Goal: Task Accomplishment & Management: Complete application form

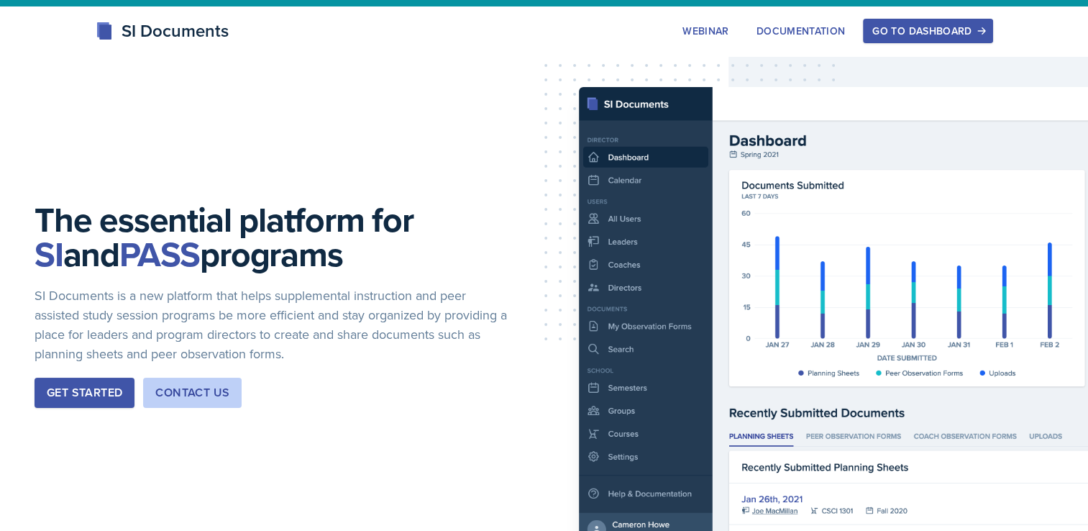
scroll to position [42, 0]
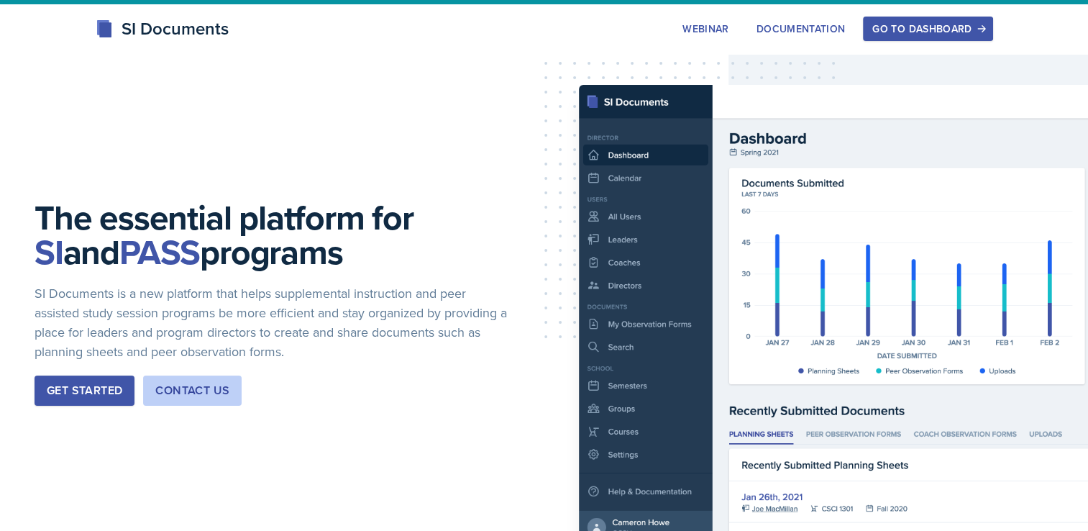
click at [910, 23] on div "Go to Dashboard" at bounding box center [927, 29] width 111 height 12
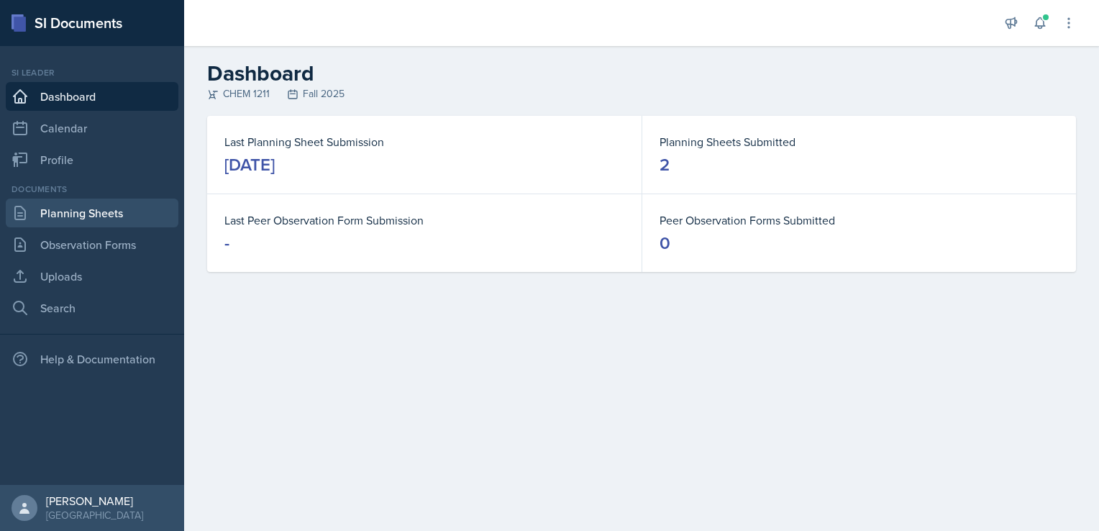
click at [88, 211] on link "Planning Sheets" at bounding box center [92, 213] width 173 height 29
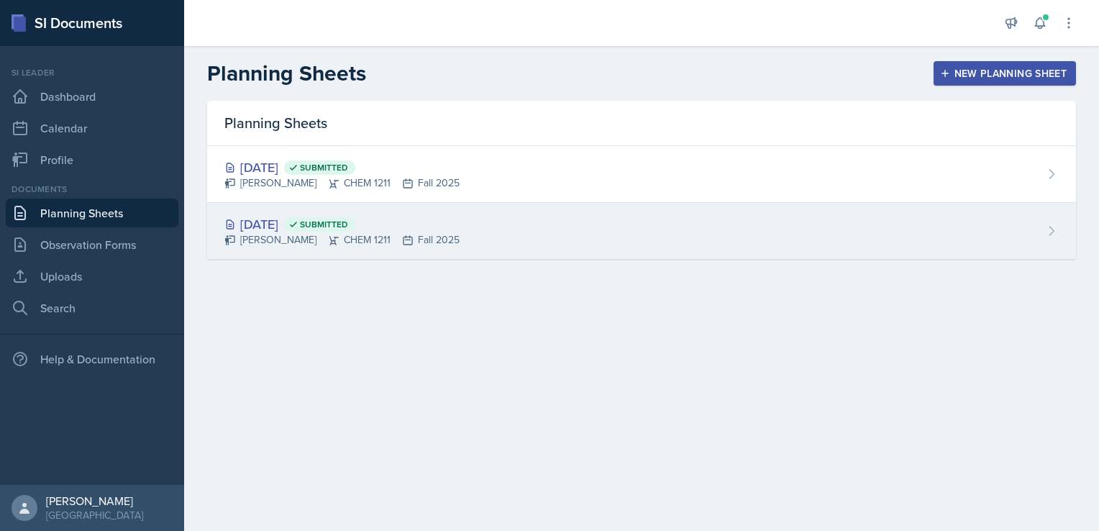
click at [365, 237] on div "[PERSON_NAME] CHEM 1211 Fall 2025" at bounding box center [341, 239] width 235 height 15
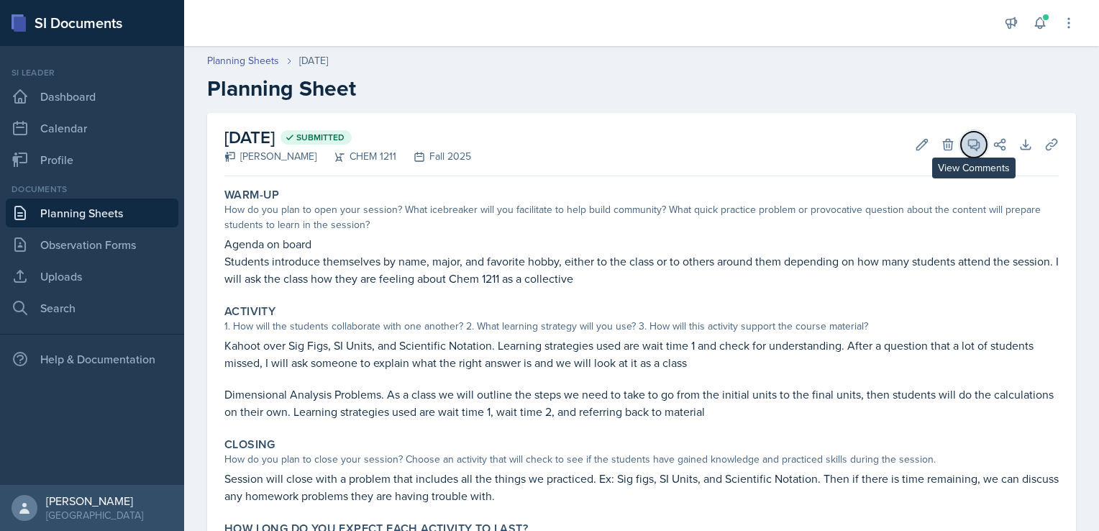
click at [961, 145] on button "View Comments" at bounding box center [974, 145] width 26 height 26
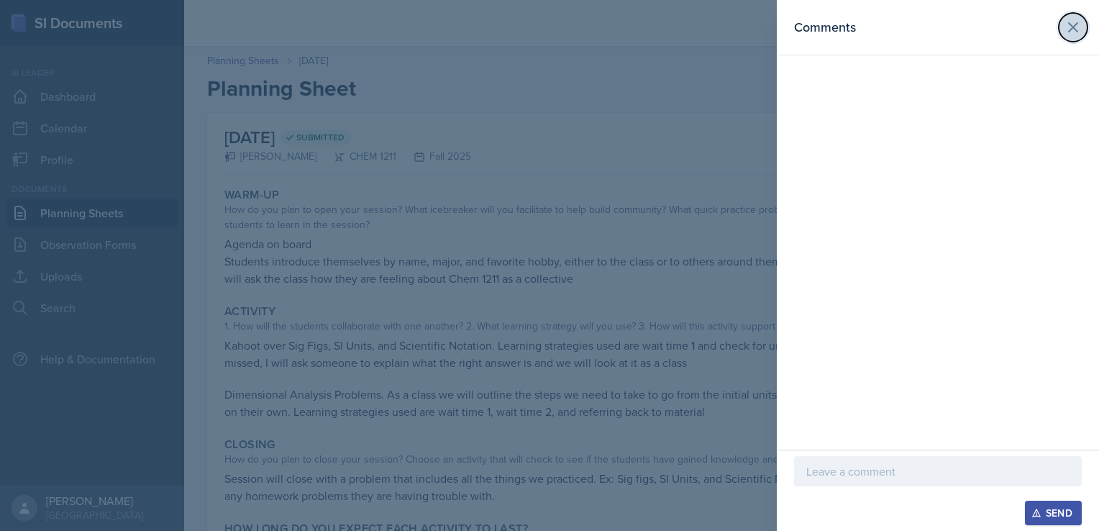
click at [1079, 33] on icon at bounding box center [1072, 27] width 17 height 17
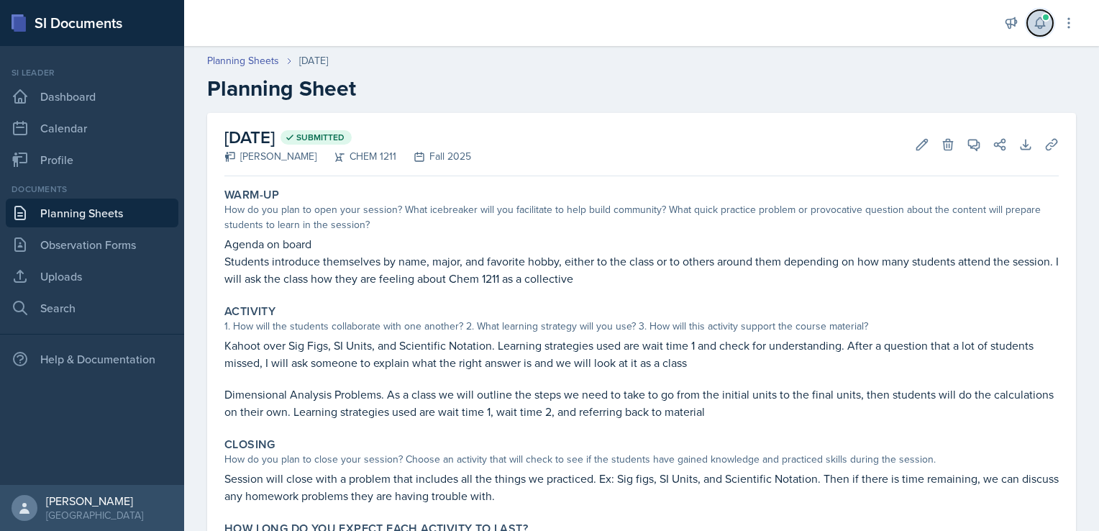
click at [1036, 24] on icon at bounding box center [1039, 23] width 9 height 11
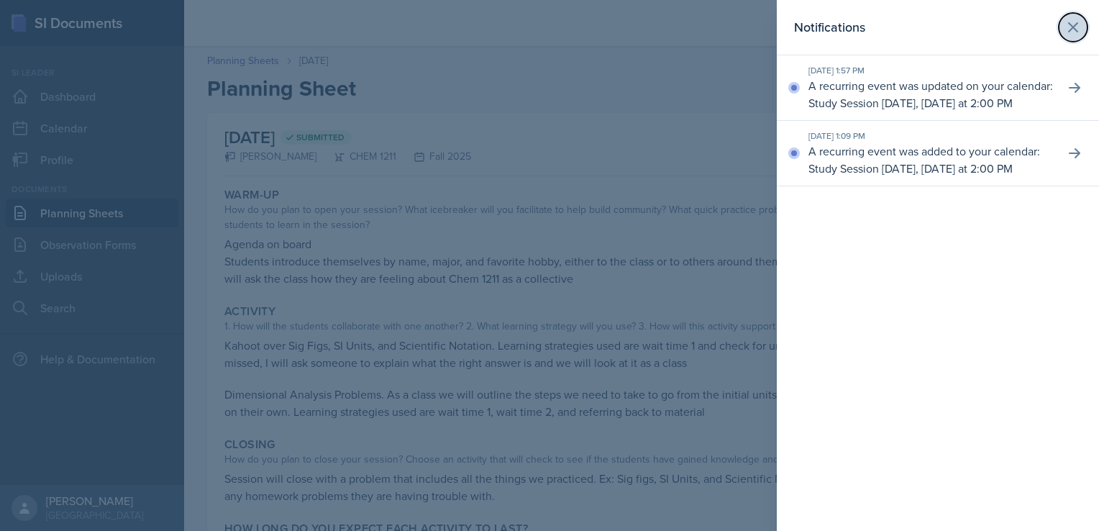
click at [1074, 29] on icon at bounding box center [1073, 27] width 9 height 9
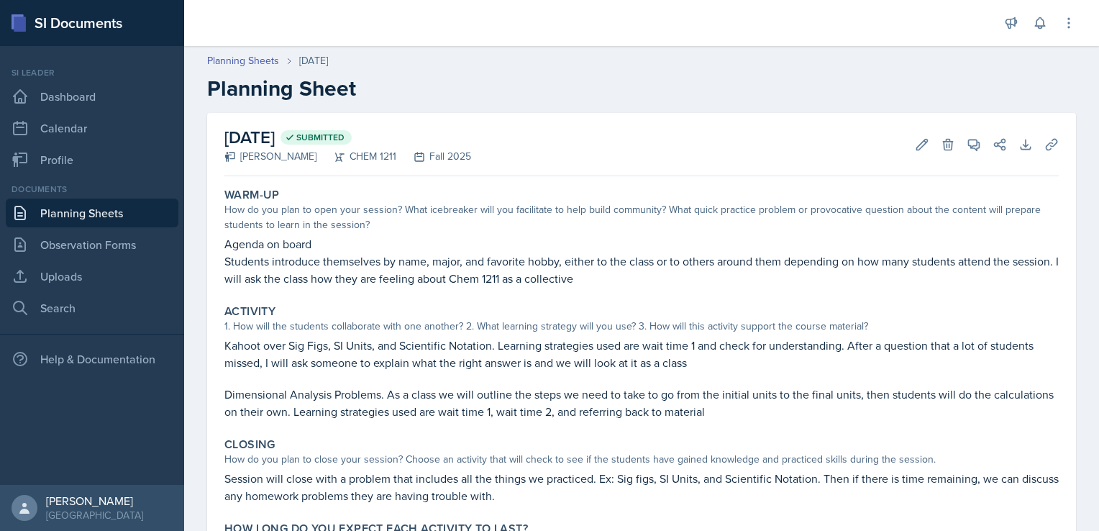
scroll to position [97, 0]
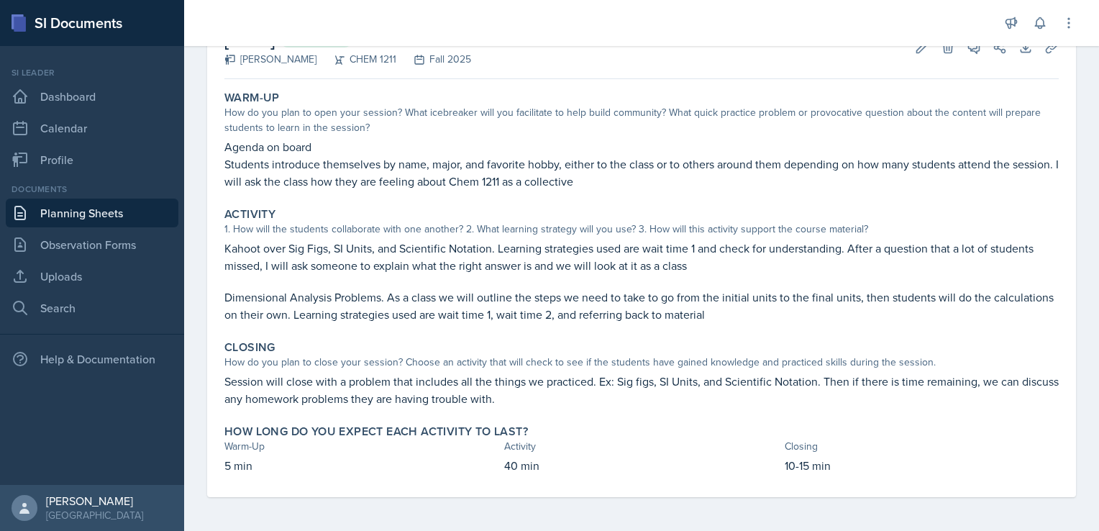
click at [73, 219] on link "Planning Sheets" at bounding box center [92, 213] width 173 height 29
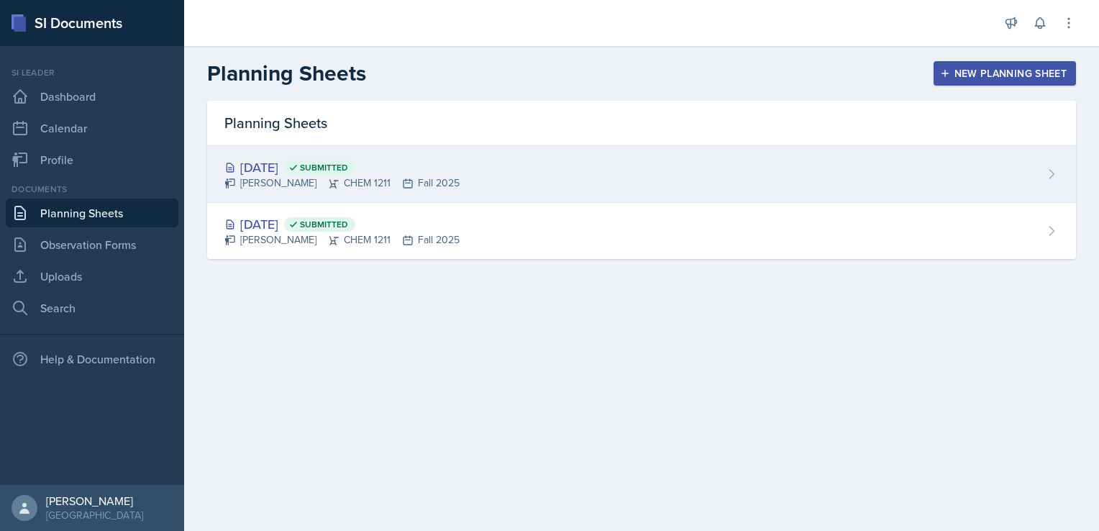
click at [337, 171] on span "Submitted" at bounding box center [319, 167] width 71 height 14
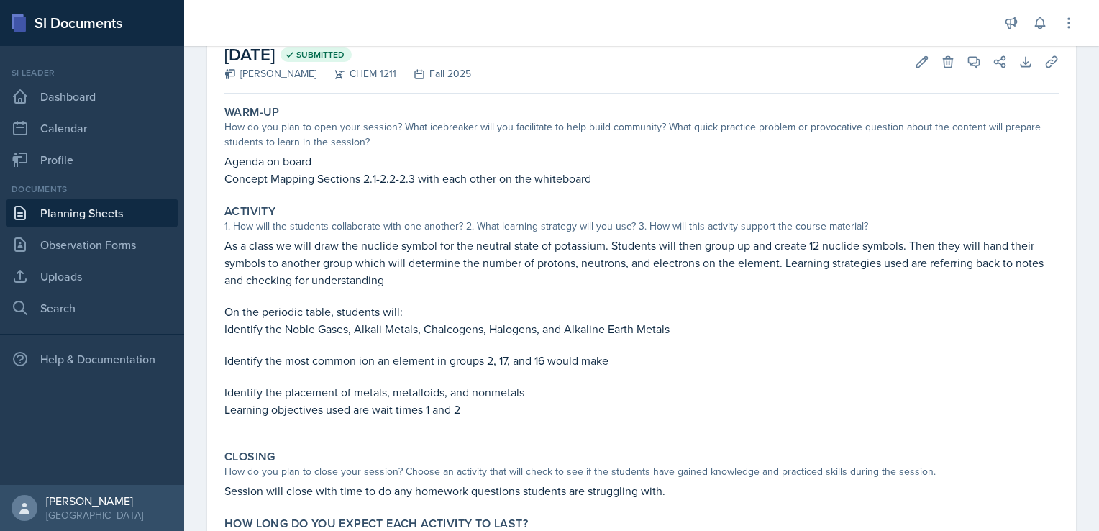
scroll to position [89, 0]
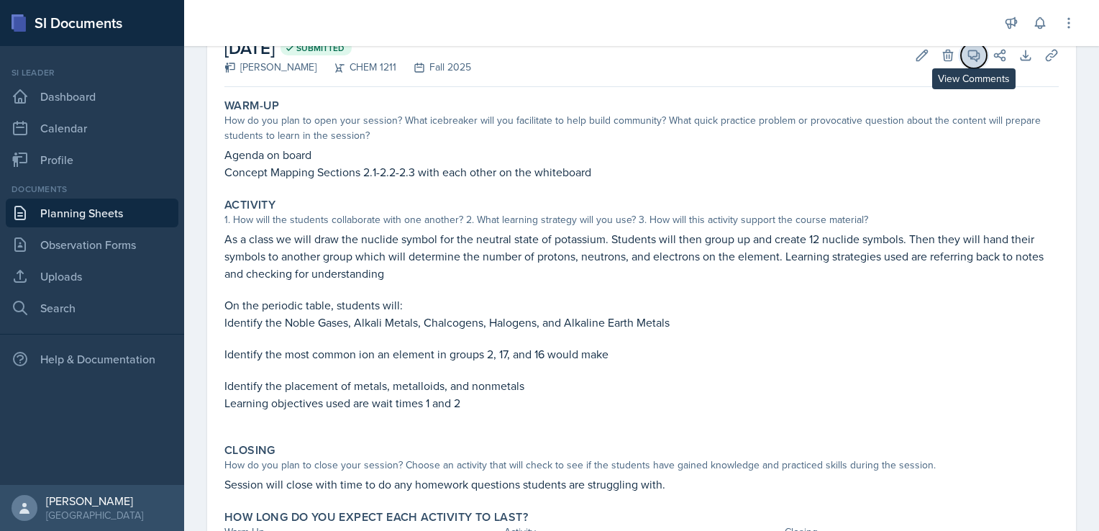
click at [967, 55] on icon at bounding box center [974, 55] width 14 height 14
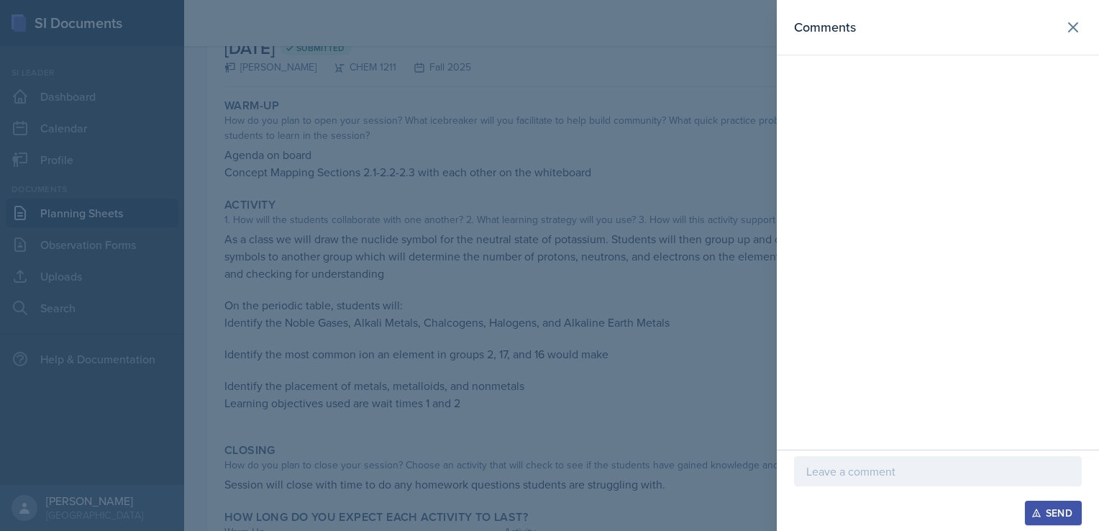
click at [1089, 19] on header "Comments" at bounding box center [938, 27] width 322 height 55
click at [1073, 27] on icon at bounding box center [1073, 27] width 9 height 9
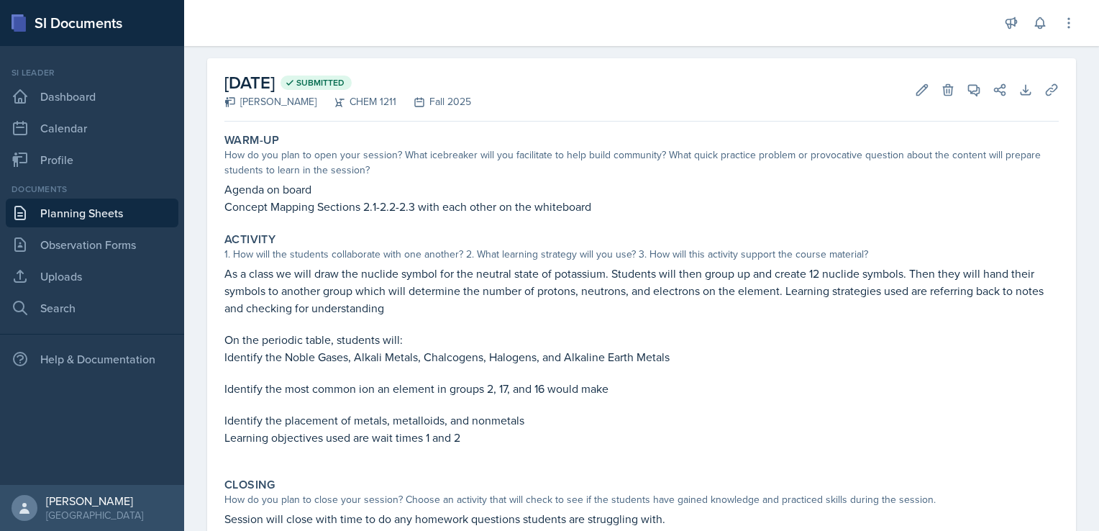
scroll to position [0, 0]
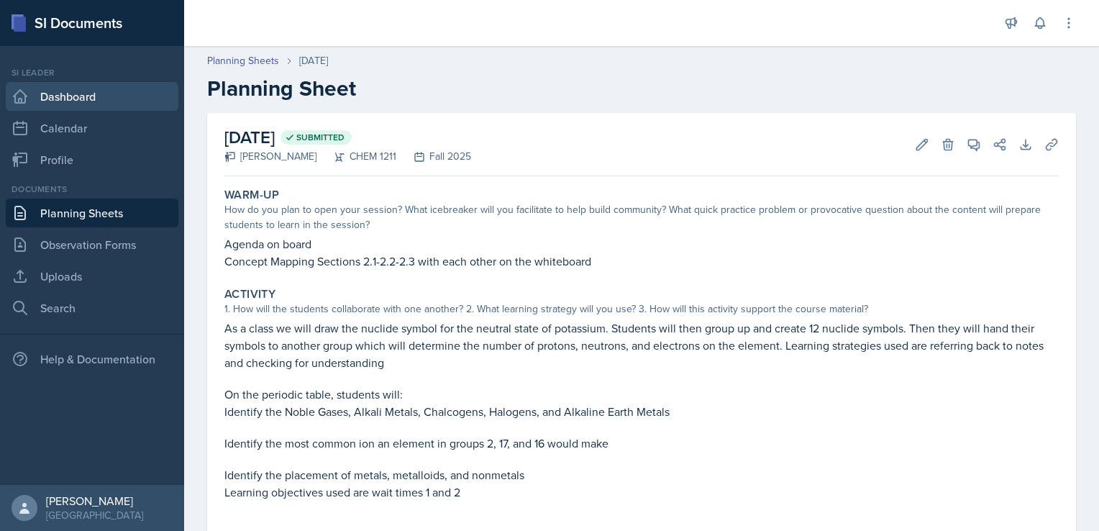
click at [73, 96] on link "Dashboard" at bounding box center [92, 96] width 173 height 29
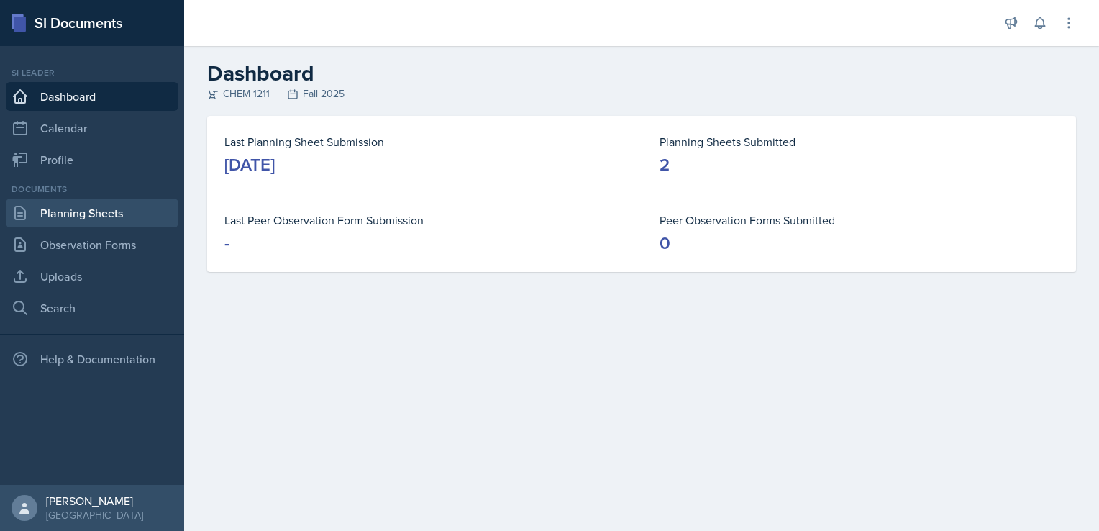
click at [115, 211] on link "Planning Sheets" at bounding box center [92, 213] width 173 height 29
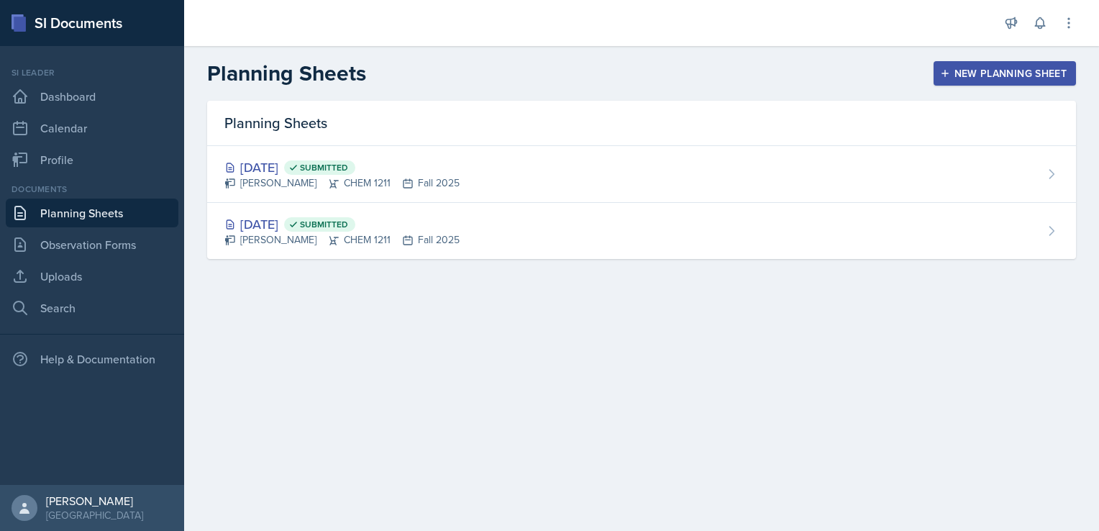
click at [981, 62] on button "New Planning Sheet" at bounding box center [1005, 73] width 142 height 24
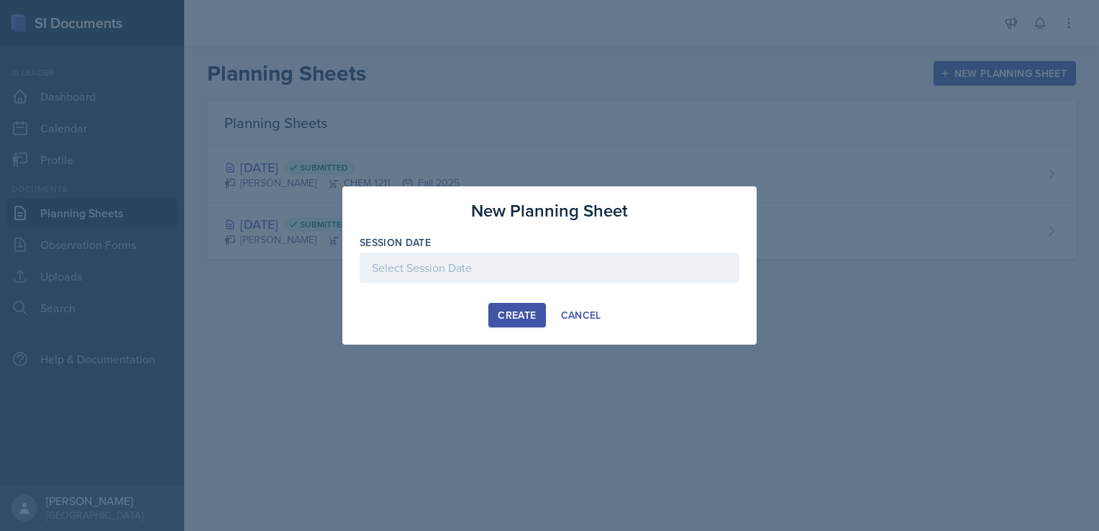
click at [578, 260] on div at bounding box center [550, 267] width 380 height 30
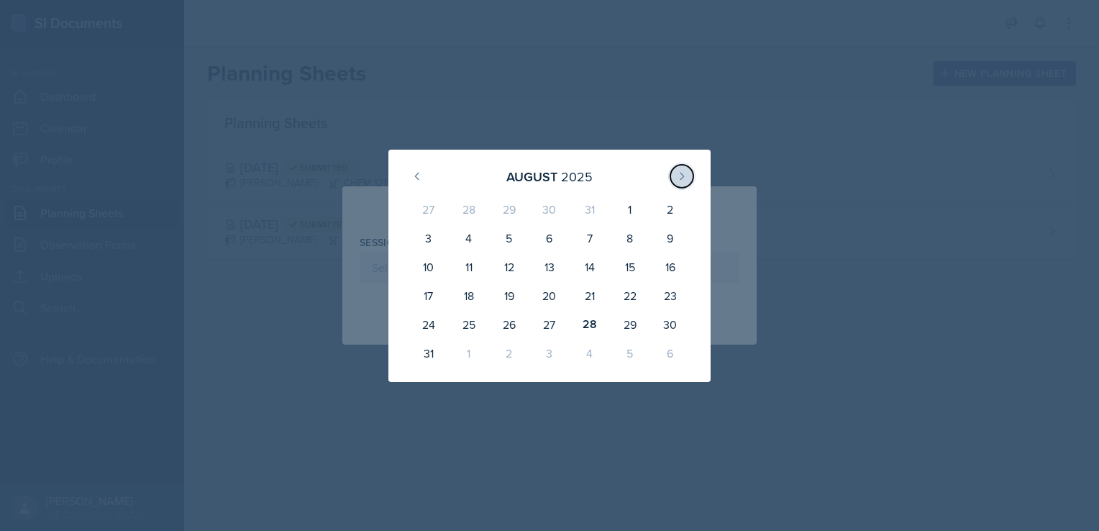
click at [682, 178] on icon at bounding box center [682, 176] width 4 height 6
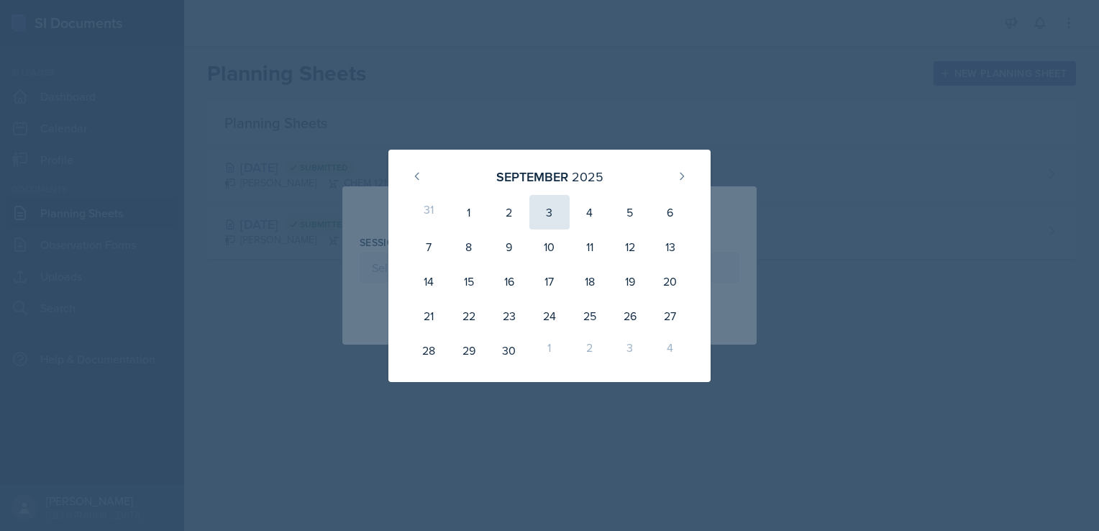
click at [540, 211] on div "3" at bounding box center [549, 212] width 40 height 35
type input "[DATE]"
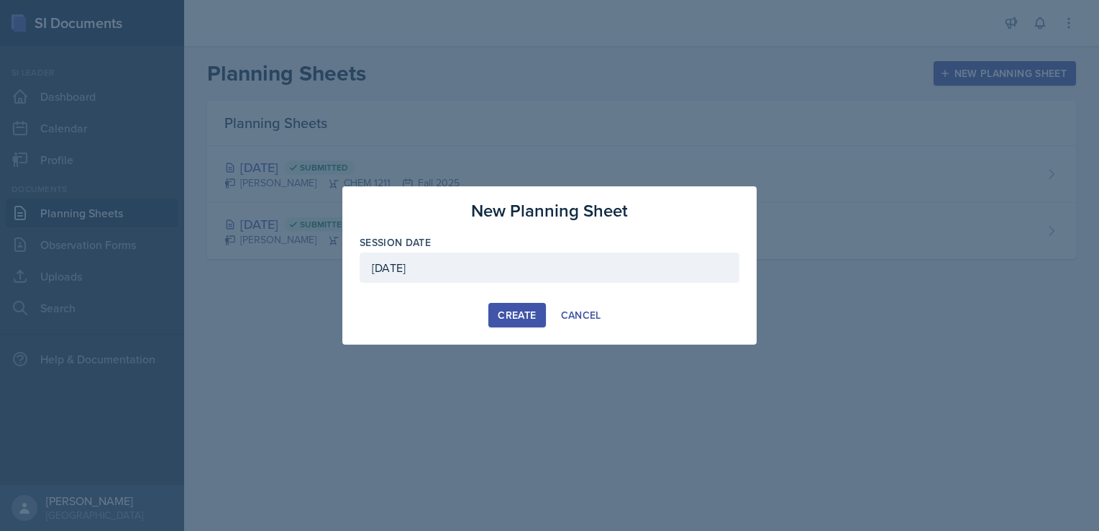
click at [507, 320] on div "Create" at bounding box center [517, 315] width 38 height 12
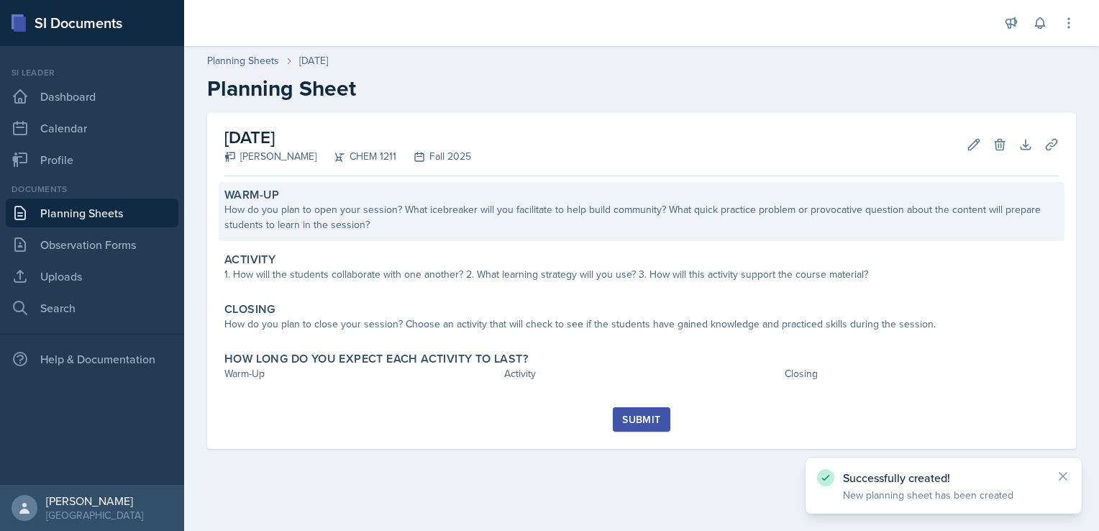
click at [374, 214] on div "How do you plan to open your session? What icebreaker will you facilitate to he…" at bounding box center [641, 217] width 834 height 30
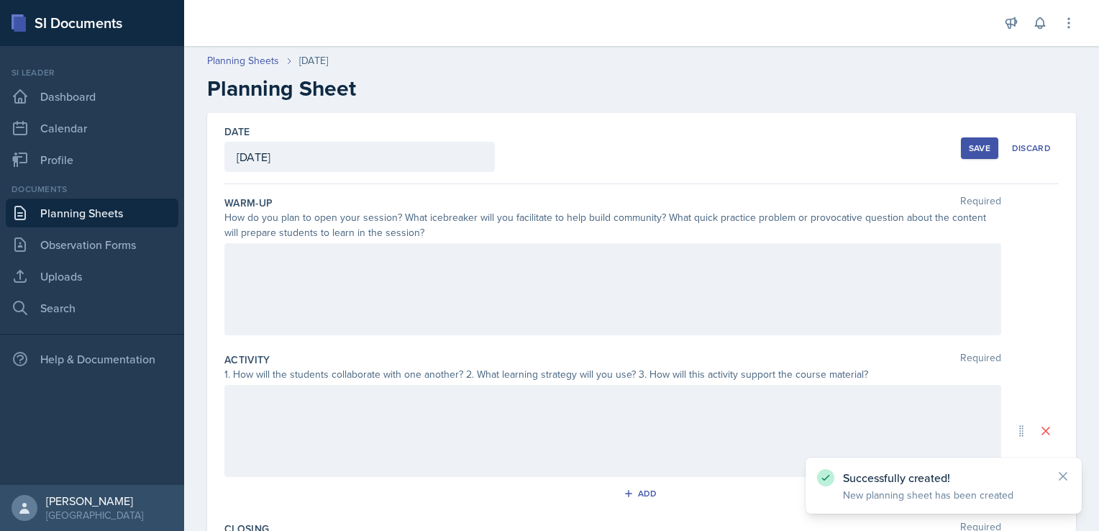
click at [411, 285] on div at bounding box center [612, 289] width 777 height 92
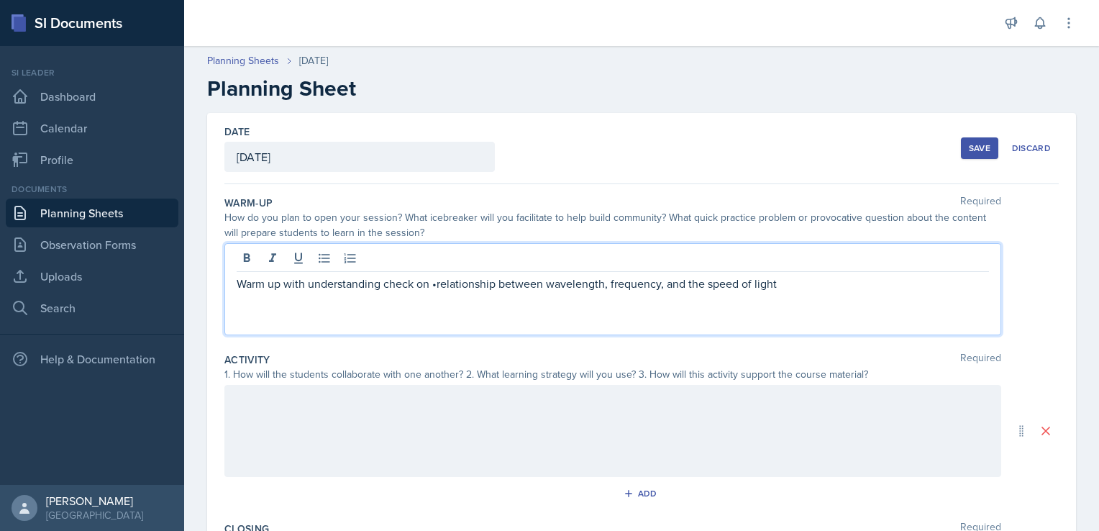
click at [437, 283] on p "Warm up with understanding check on •relationship between wavelength, frequency…" at bounding box center [613, 283] width 752 height 17
click at [834, 288] on p "Warm up with understanding check on the relationship between wavelength, freque…" at bounding box center [613, 283] width 752 height 17
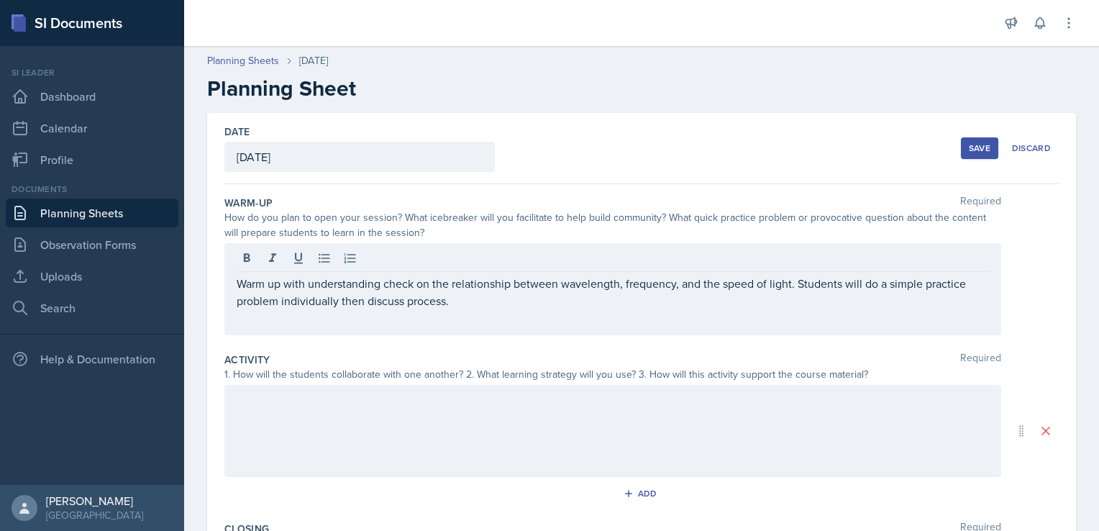
click at [697, 430] on div at bounding box center [612, 431] width 777 height 92
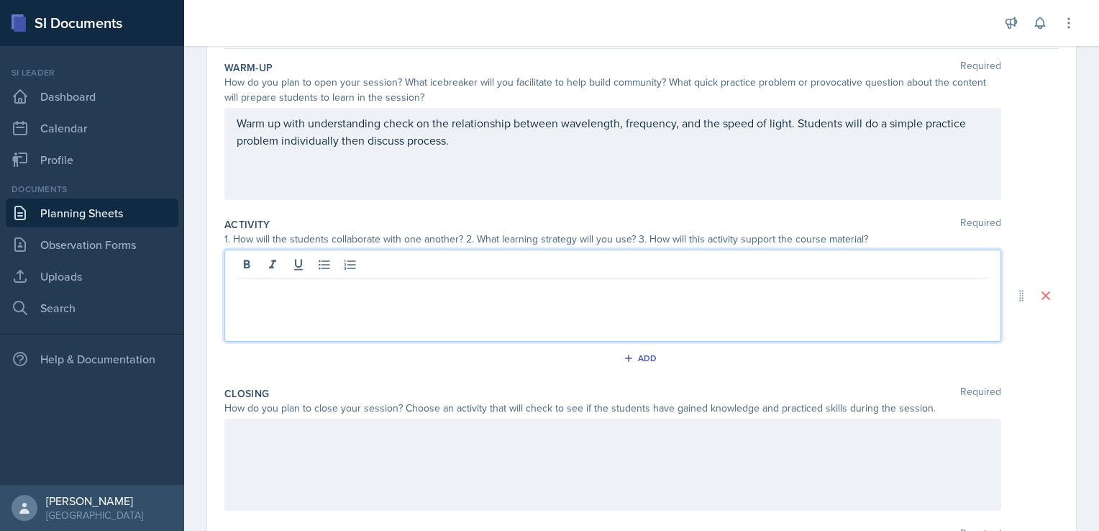
scroll to position [142, 0]
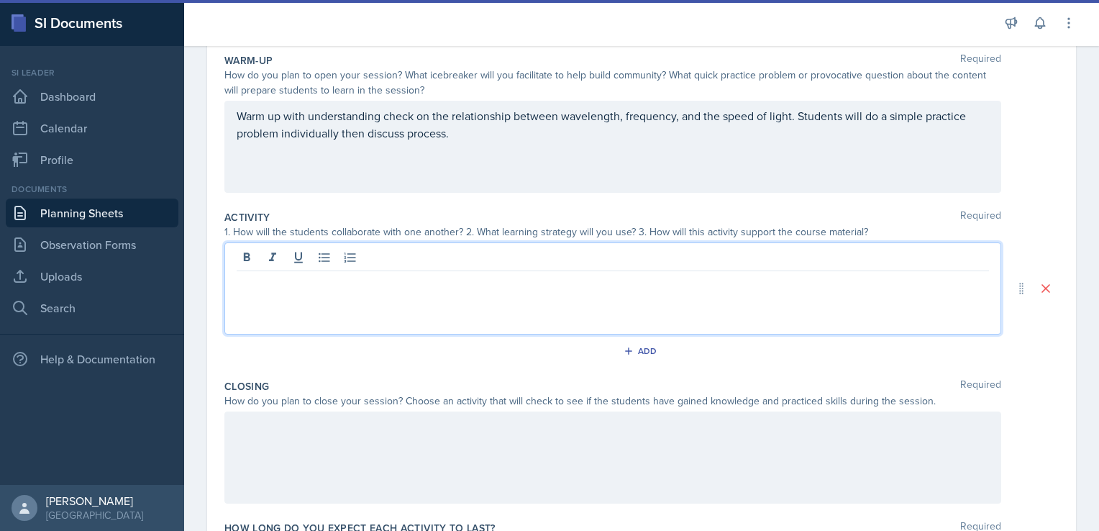
paste div
click at [240, 280] on p "•Photons and Calculating Their Energy" at bounding box center [613, 282] width 752 height 17
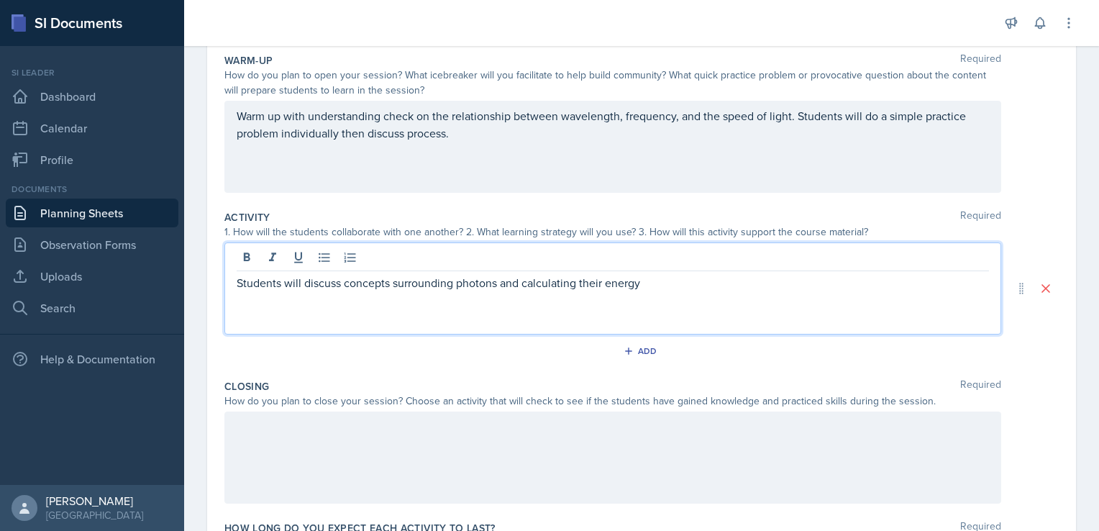
click at [446, 286] on p "Students will discuss concepts surrounding photons and calculating their energy" at bounding box center [613, 282] width 752 height 17
click at [455, 286] on p "Students will discuss concepts surrounding photons and calculating their energy" at bounding box center [613, 282] width 752 height 17
click at [388, 284] on p "Students will discuss concepts surrounding photons and calculating their energy" at bounding box center [613, 282] width 752 height 17
click at [825, 288] on p "Students will discuss concepts/memorization surrounding photons and calculating…" at bounding box center [613, 282] width 752 height 17
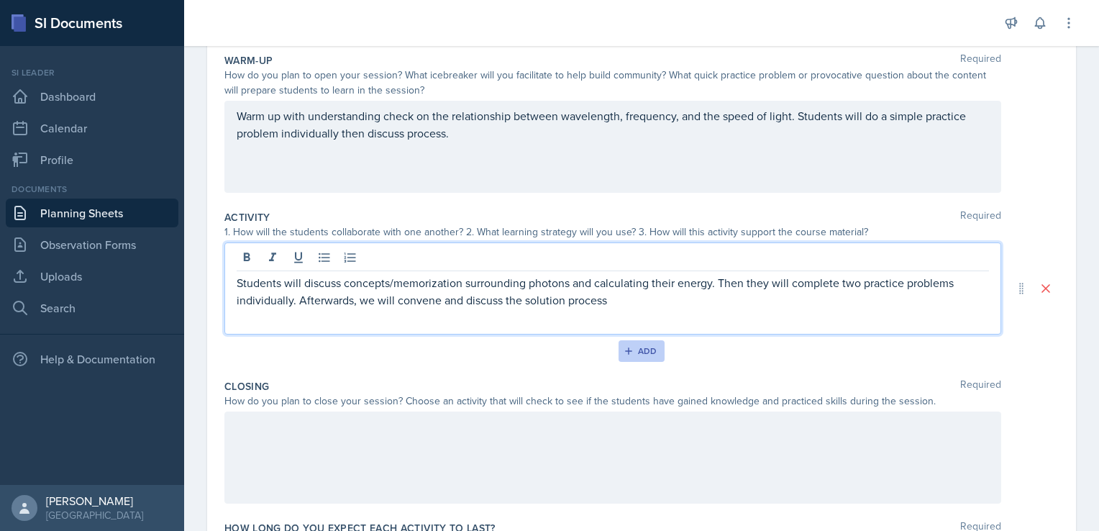
click at [624, 352] on icon "button" at bounding box center [629, 351] width 10 height 10
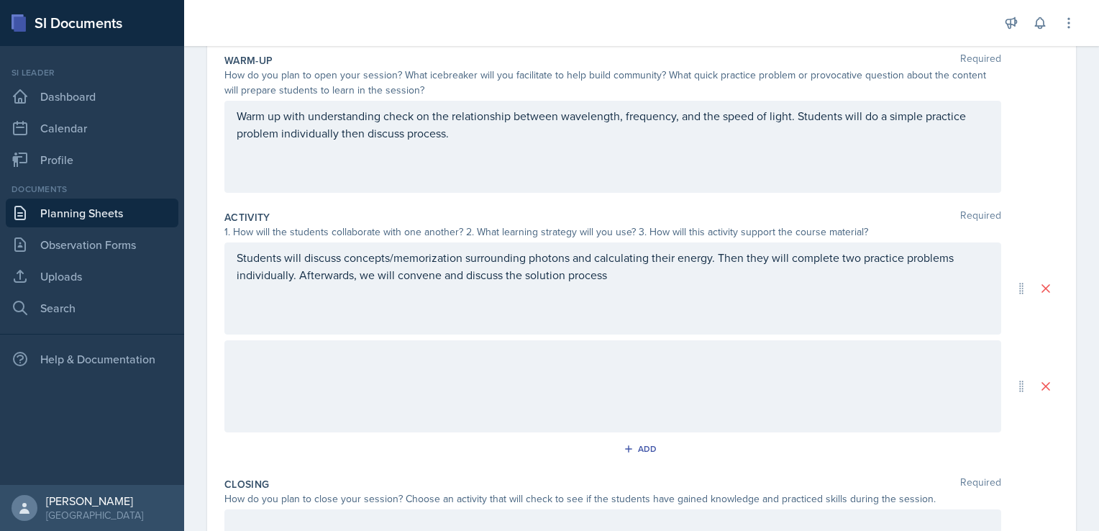
click at [480, 368] on div at bounding box center [612, 386] width 777 height 92
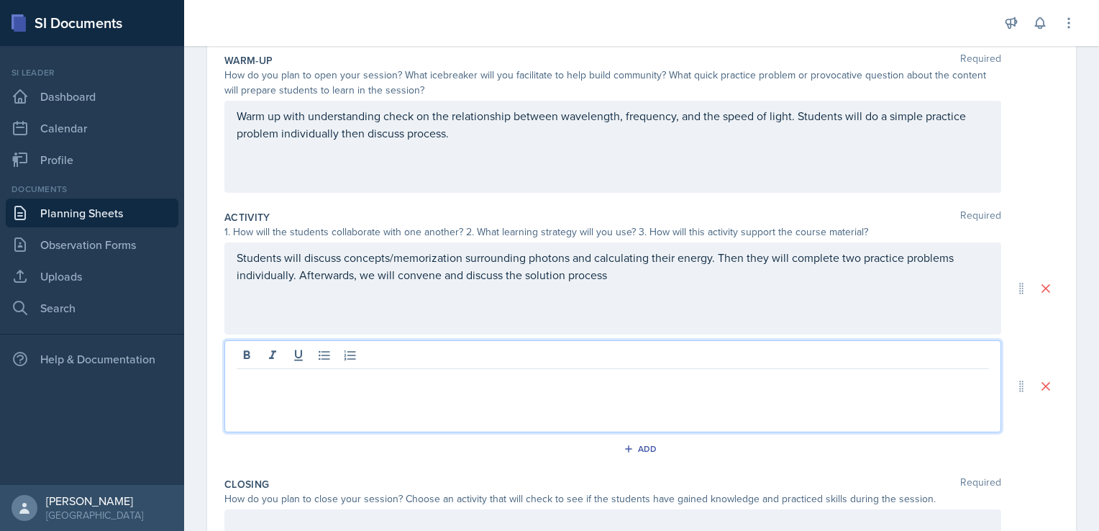
scroll to position [168, 0]
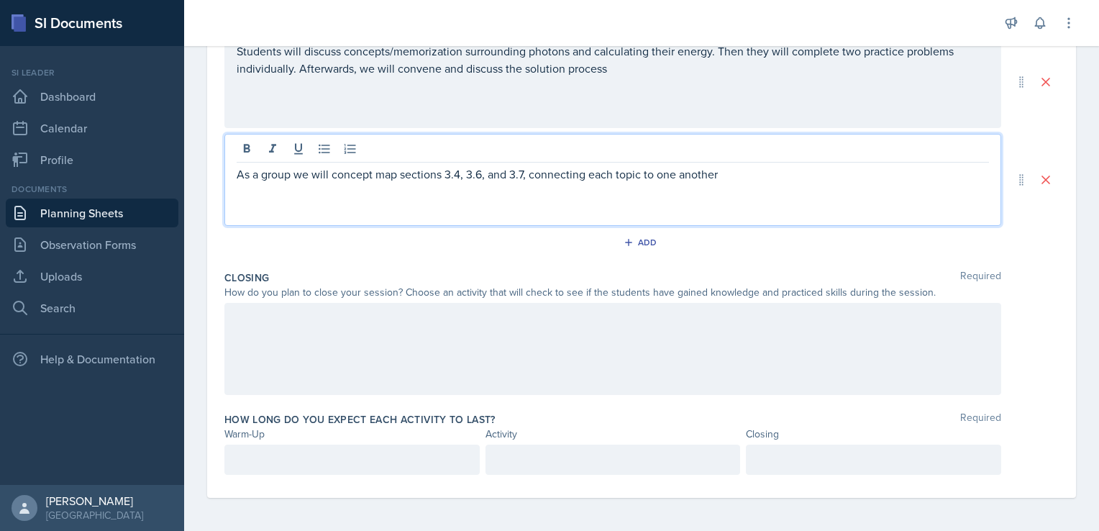
click at [400, 467] on div at bounding box center [351, 459] width 255 height 30
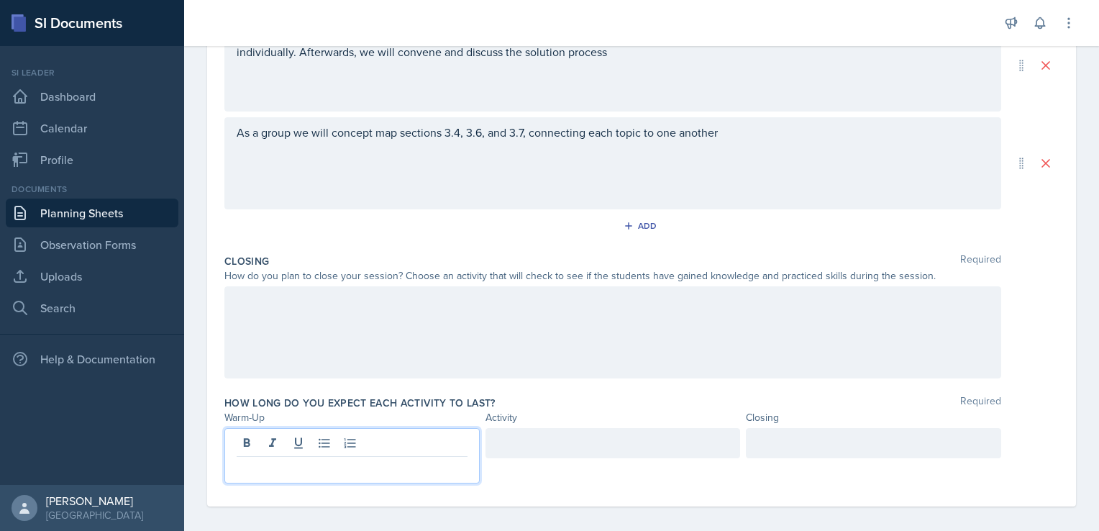
scroll to position [368, 0]
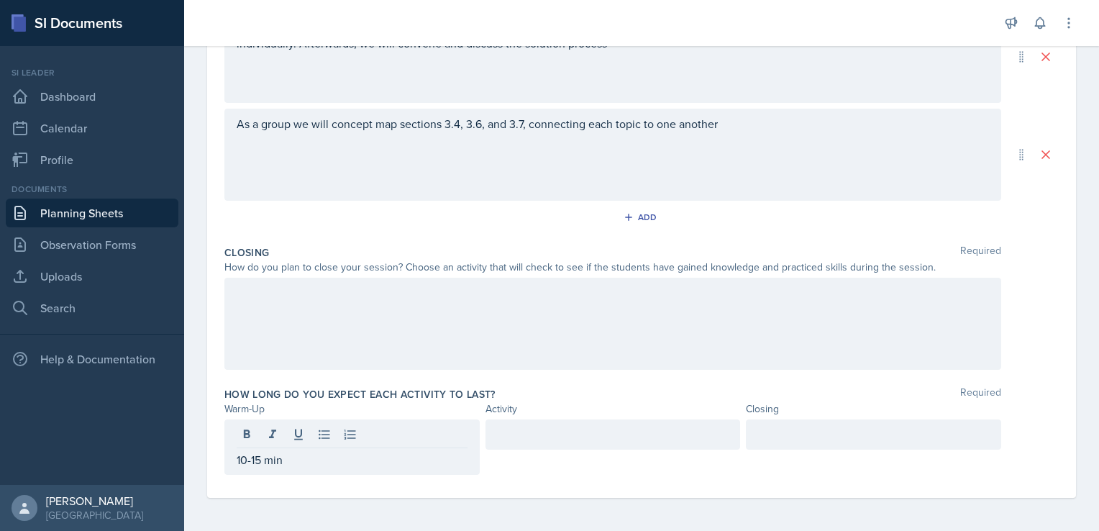
click at [558, 443] on div at bounding box center [612, 434] width 255 height 30
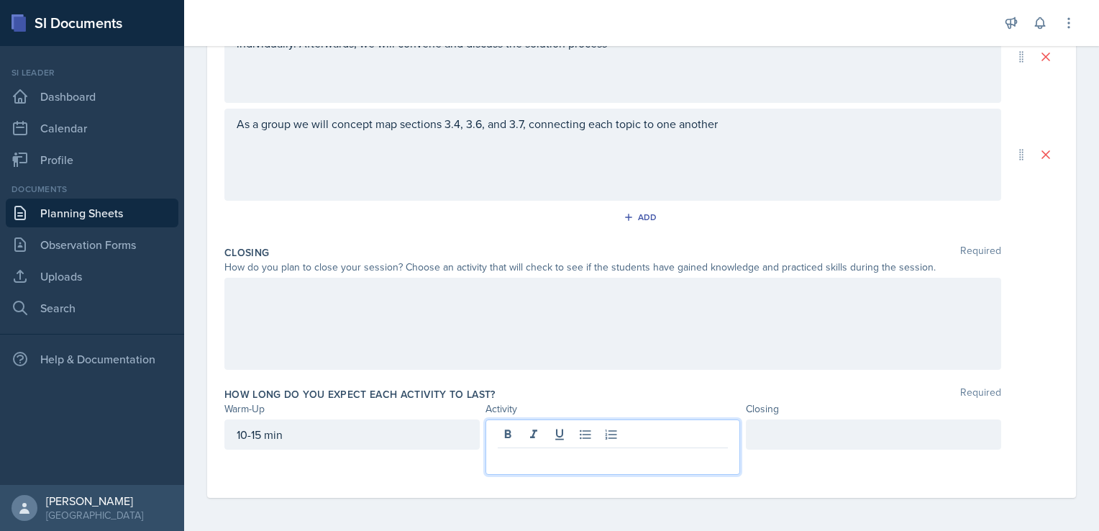
click at [506, 298] on div at bounding box center [612, 324] width 777 height 92
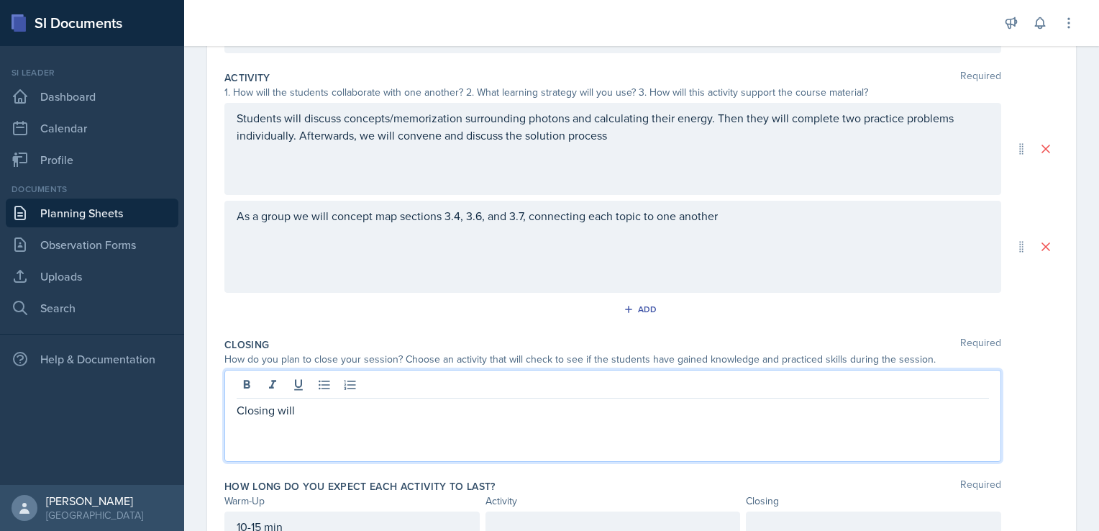
scroll to position [349, 0]
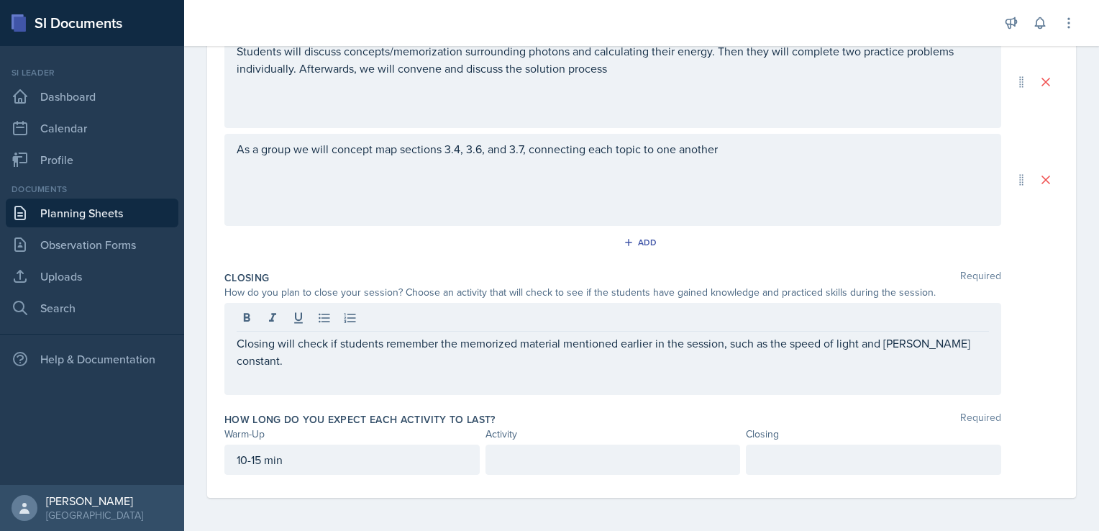
click at [857, 467] on div at bounding box center [873, 459] width 255 height 30
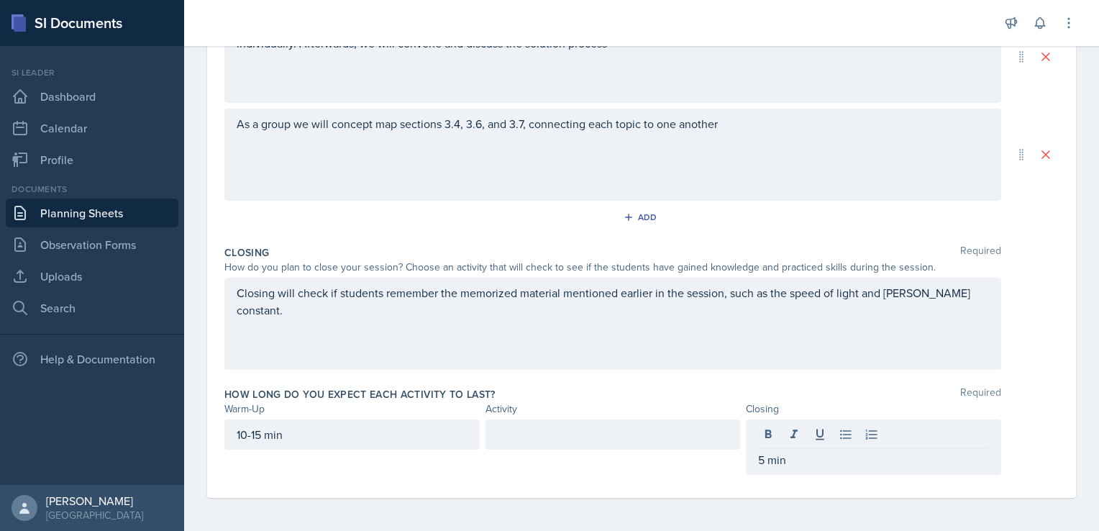
click at [981, 298] on div "Closing will check if students remember the memorized material mentioned earlie…" at bounding box center [612, 324] width 777 height 92
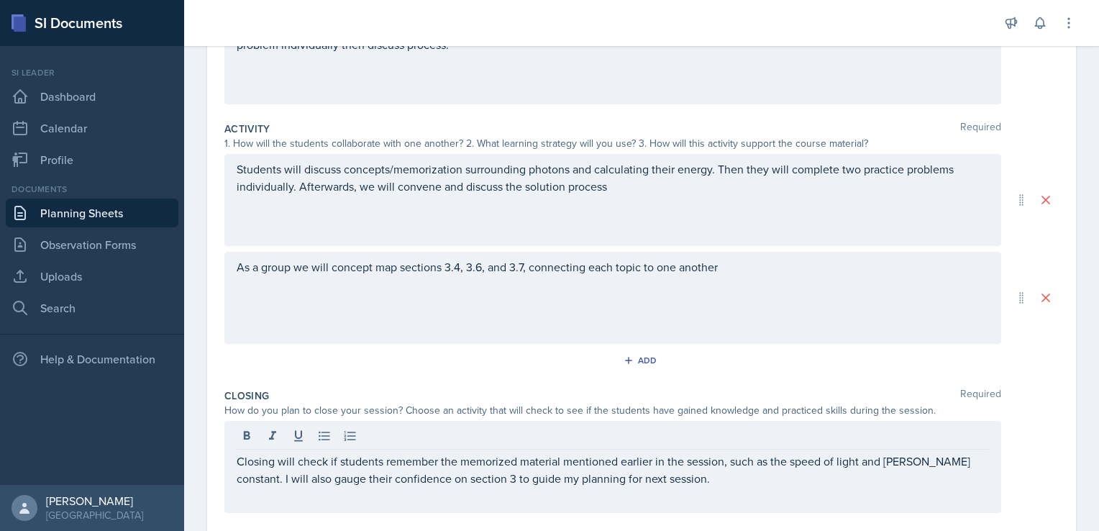
click at [794, 275] on div "As a group we will concept map sections 3.4, 3.6, and 3.7, connecting each topi…" at bounding box center [612, 298] width 777 height 92
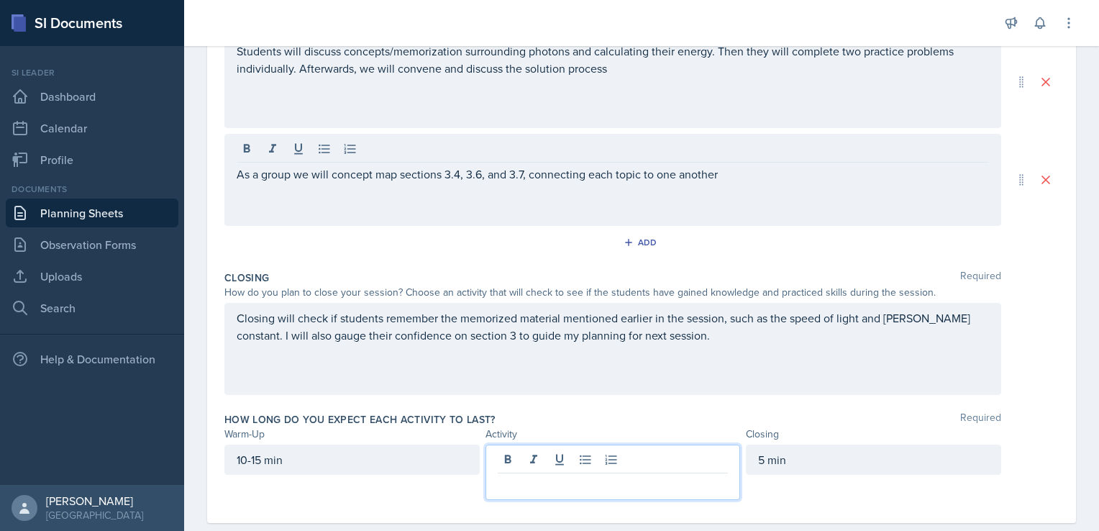
click at [578, 476] on p at bounding box center [613, 484] width 231 height 17
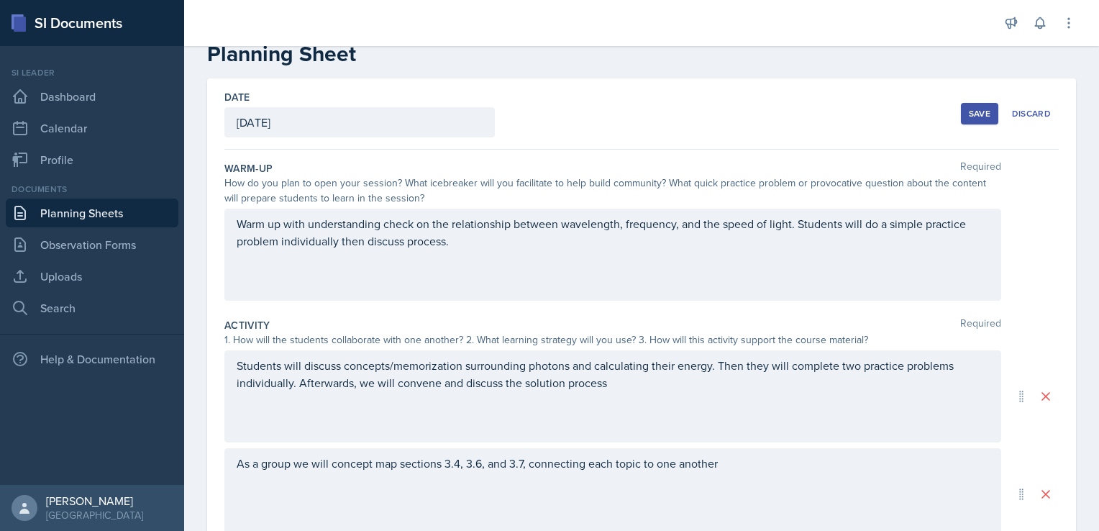
scroll to position [32, 0]
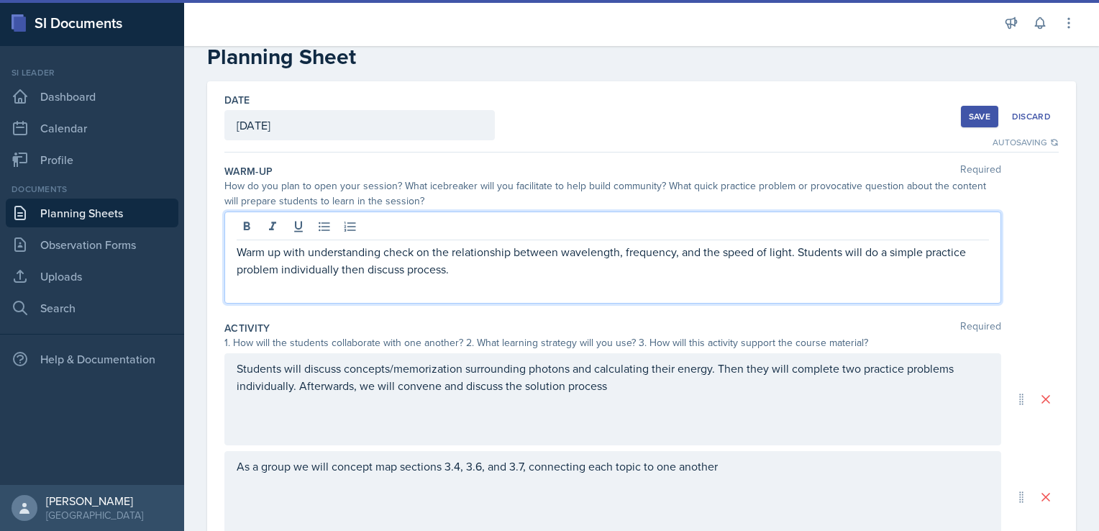
click at [242, 227] on div "Warm up with understanding check on the relationship between wavelength, freque…" at bounding box center [612, 257] width 777 height 92
click at [235, 250] on div "Warm up with understanding check on the relationship between wavelength, freque…" at bounding box center [612, 257] width 777 height 92
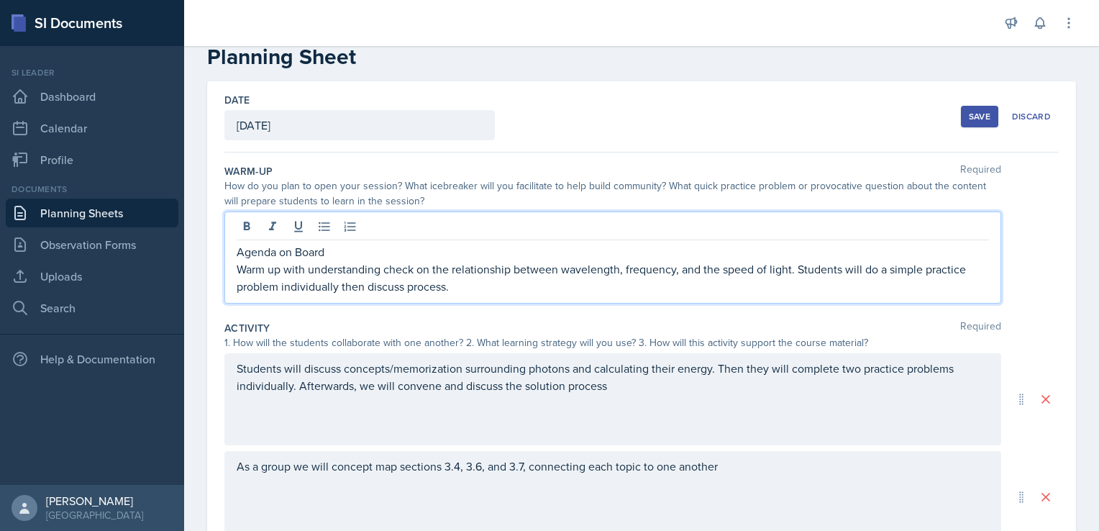
click at [554, 276] on p "Warm up with understanding check on the relationship between wavelength, freque…" at bounding box center [613, 277] width 752 height 35
click at [564, 293] on p "Warm up with understanding check on the relationship between wavelength, freque…" at bounding box center [613, 277] width 752 height 35
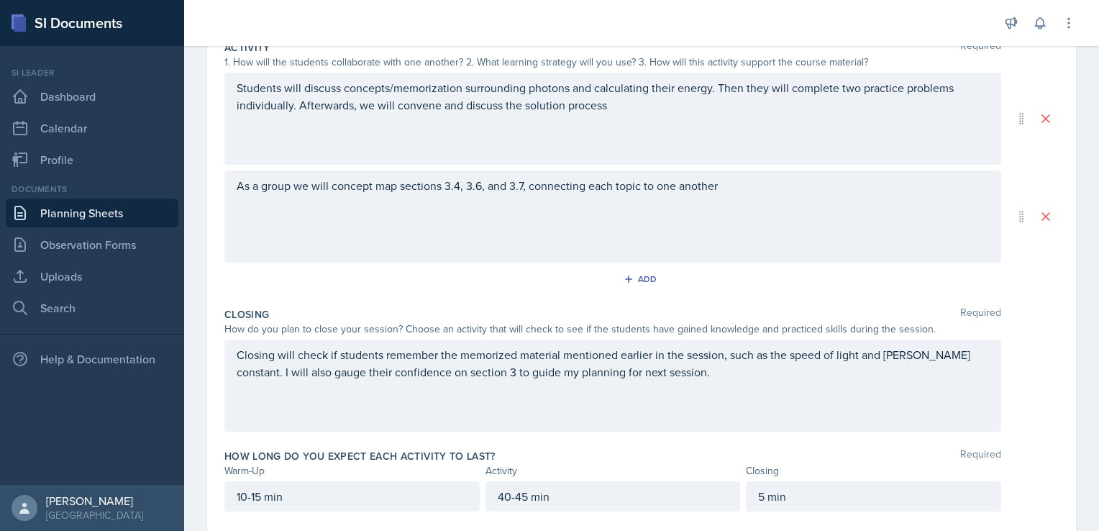
scroll to position [0, 0]
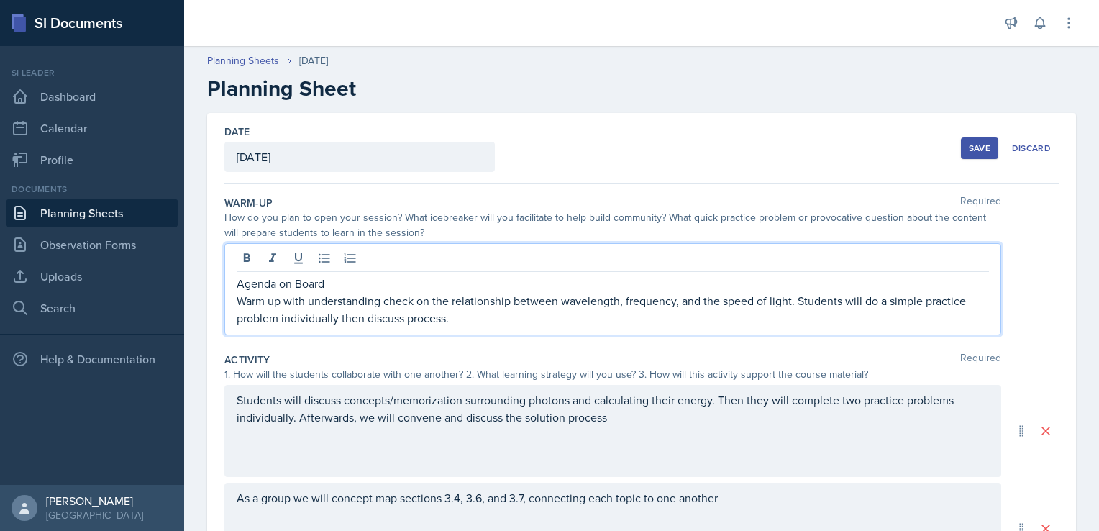
click at [975, 146] on div "Save" at bounding box center [980, 148] width 22 height 12
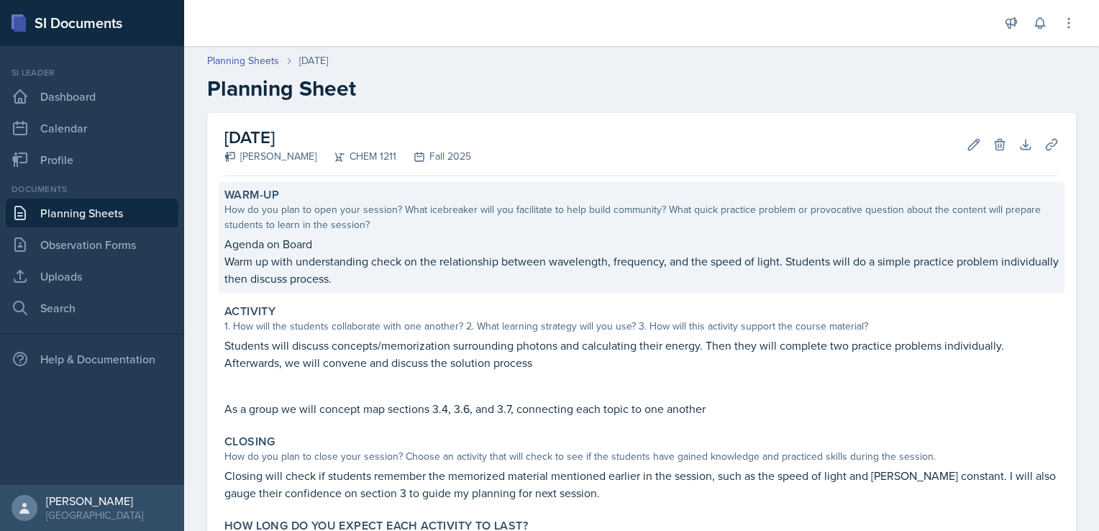
scroll to position [135, 0]
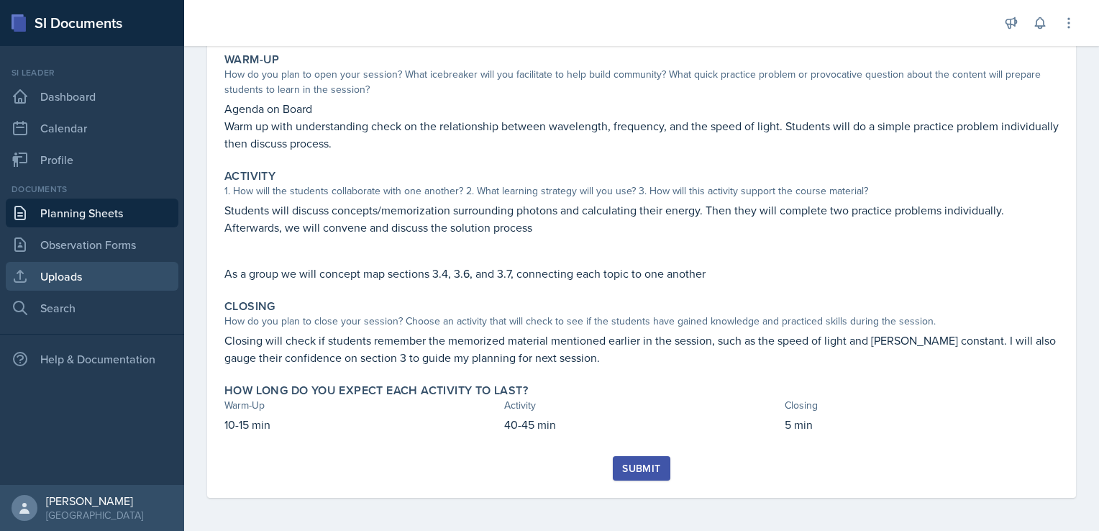
click at [89, 284] on link "Uploads" at bounding box center [92, 276] width 173 height 29
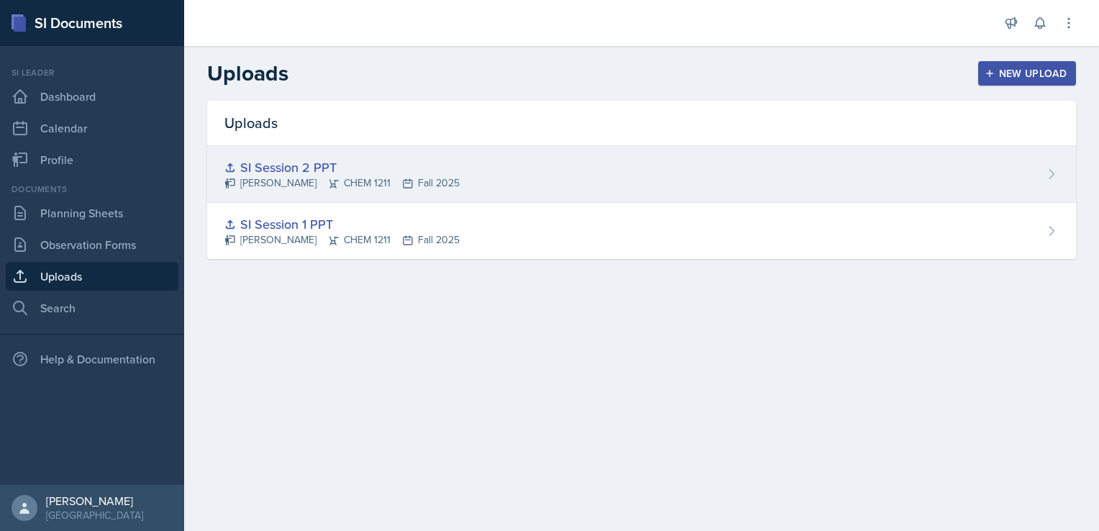
click at [234, 168] on icon at bounding box center [230, 168] width 12 height 12
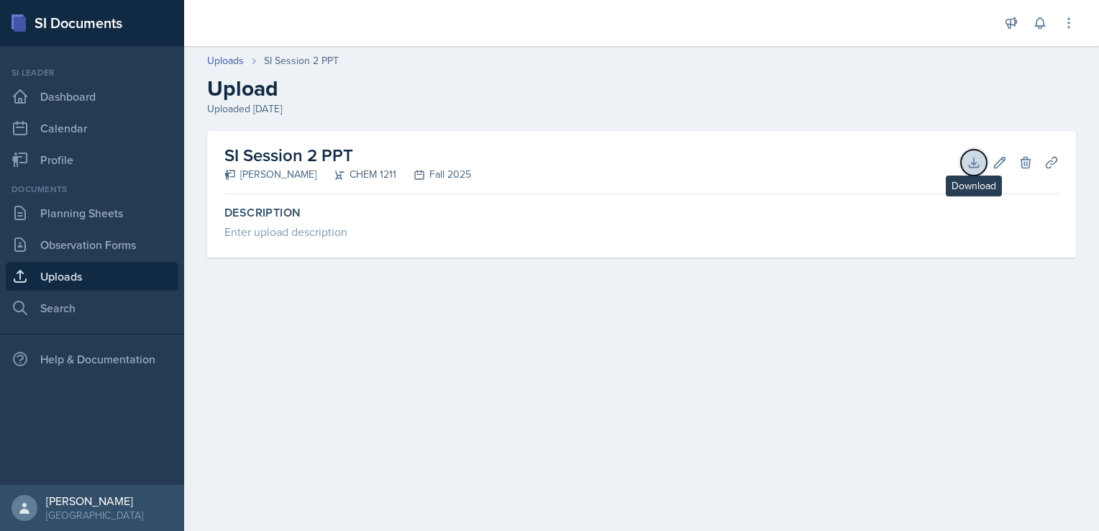
click at [972, 161] on icon at bounding box center [974, 162] width 14 height 14
click at [657, 105] on div "Uploaded [DATE]" at bounding box center [641, 108] width 869 height 15
click at [216, 62] on link "Uploads" at bounding box center [225, 60] width 37 height 15
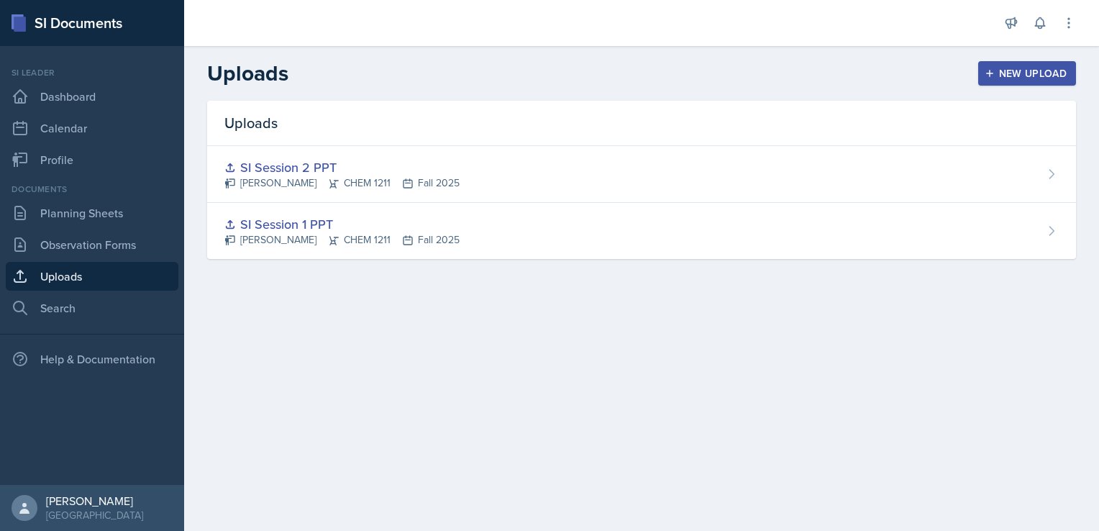
click at [1013, 82] on button "New Upload" at bounding box center [1027, 73] width 99 height 24
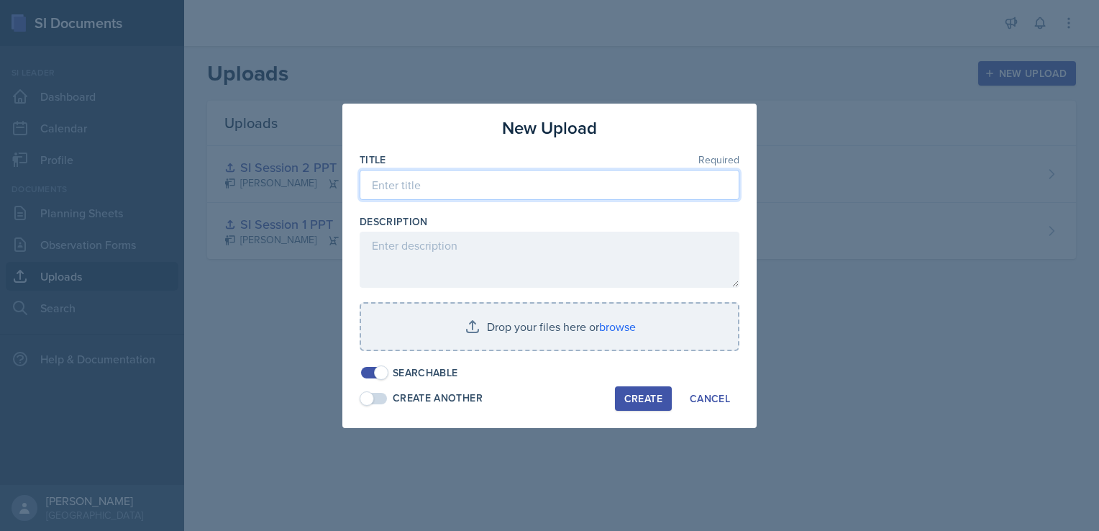
click at [503, 190] on input at bounding box center [550, 185] width 380 height 30
type input "SI Session 3 PPT"
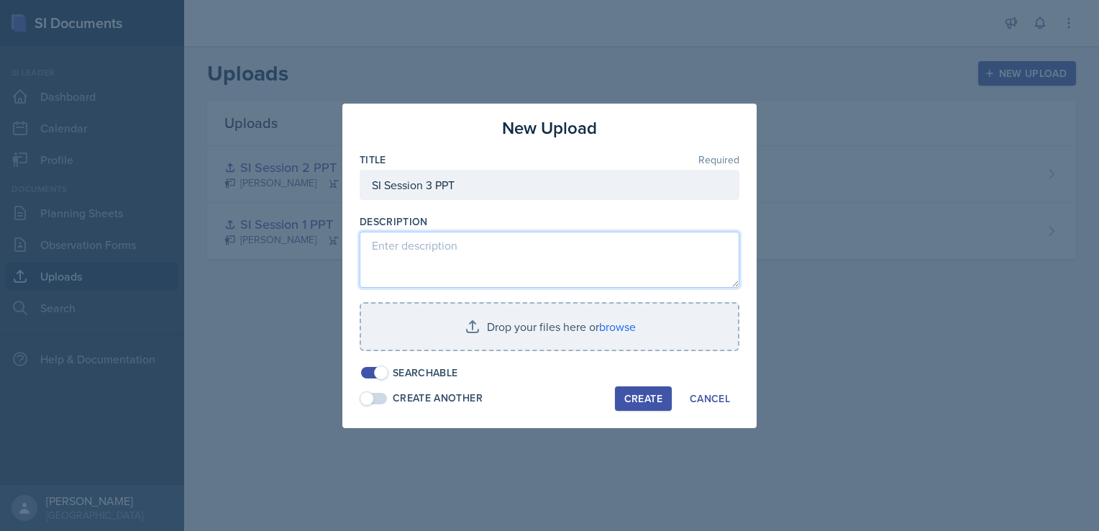
click at [455, 248] on textarea at bounding box center [550, 260] width 380 height 56
type textarea "Powerpoint for Session 3. Maybe this time it'll work"
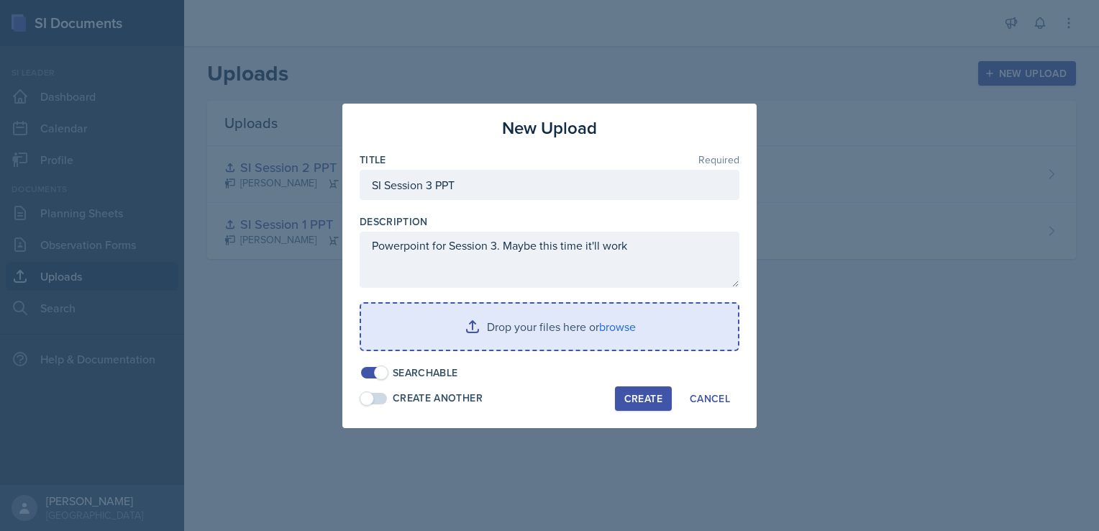
click at [613, 332] on input "file" at bounding box center [549, 327] width 377 height 46
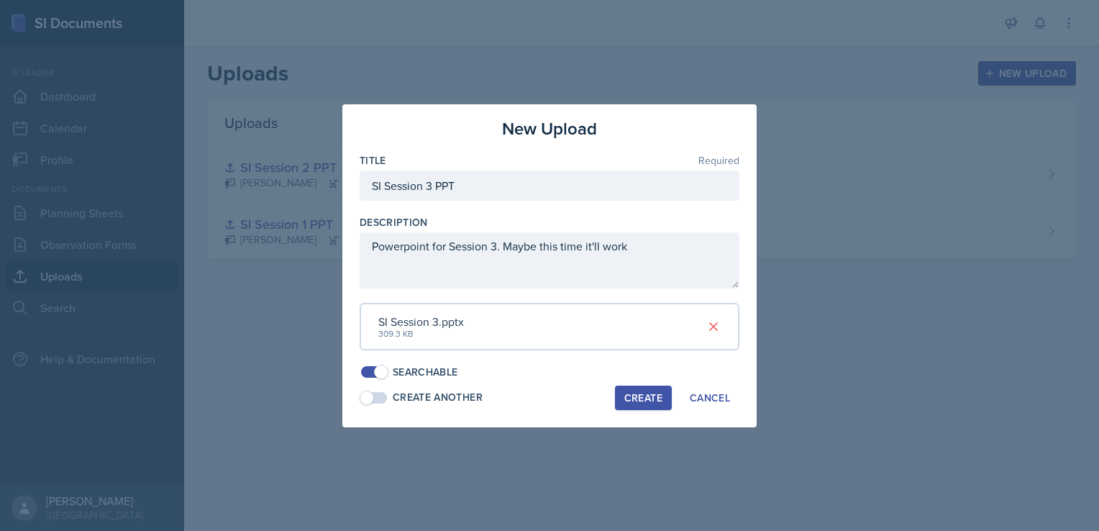
click at [633, 396] on div "Create" at bounding box center [643, 398] width 38 height 12
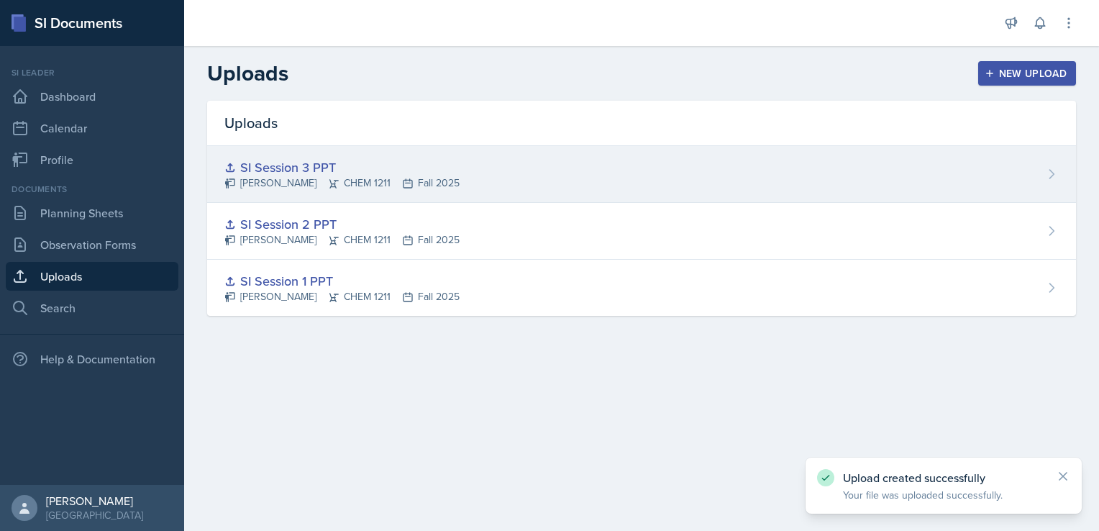
click at [305, 163] on div "SI Session 3 PPT" at bounding box center [341, 167] width 235 height 19
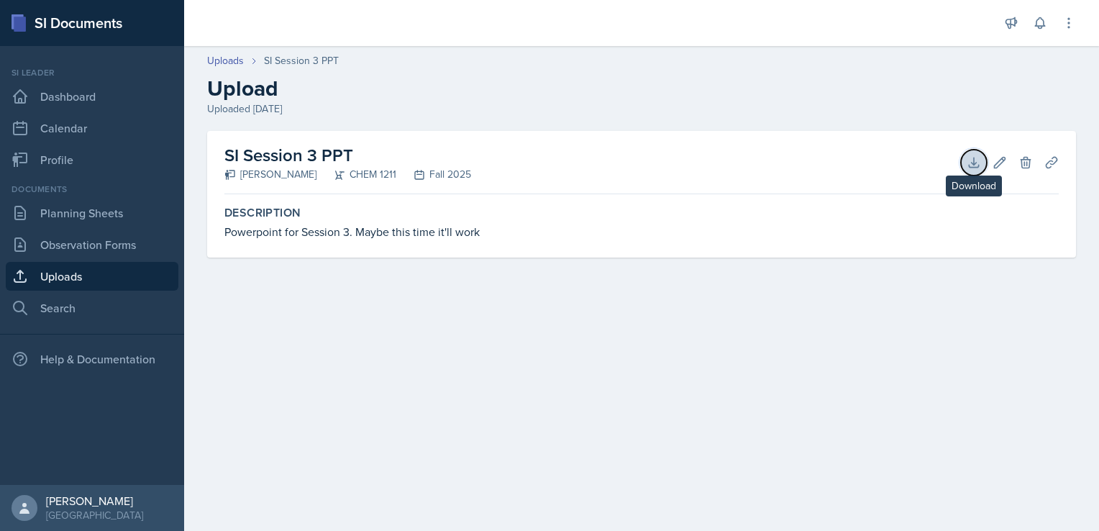
click at [981, 169] on button "Download" at bounding box center [974, 163] width 26 height 26
click at [444, 118] on header "Uploads SI Session 3 PPT Upload Uploaded [DATE]" at bounding box center [641, 85] width 915 height 92
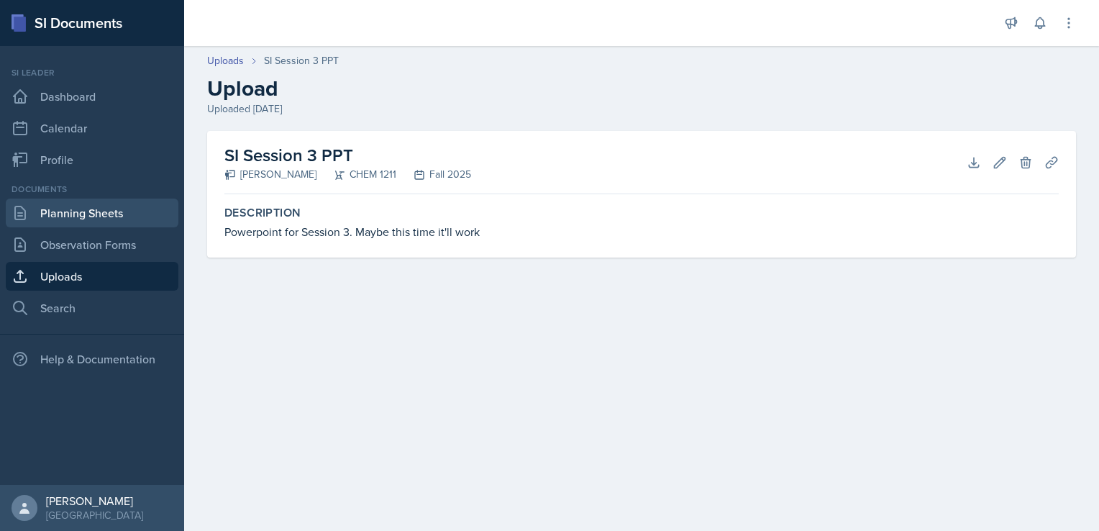
click at [87, 217] on link "Planning Sheets" at bounding box center [92, 213] width 173 height 29
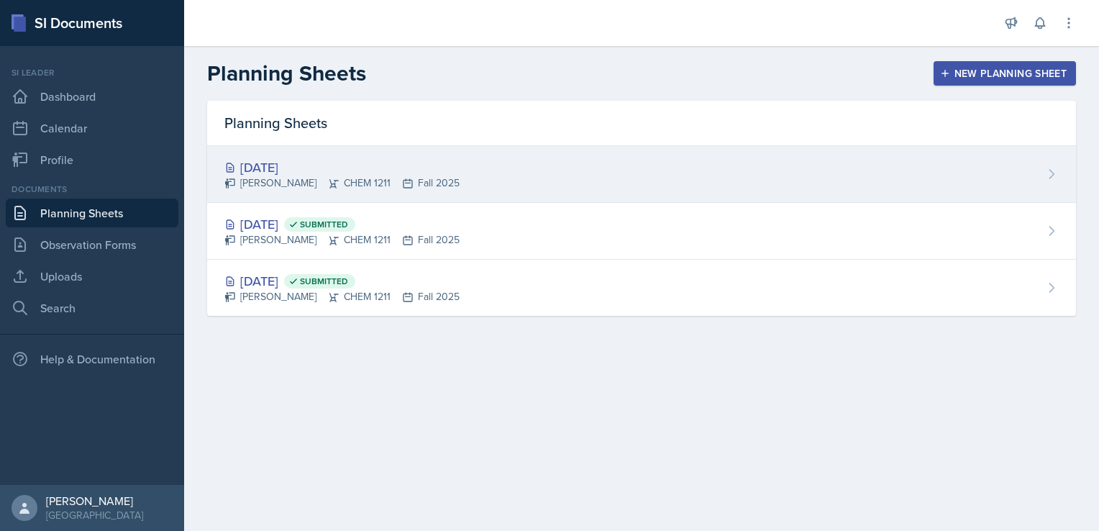
click at [990, 154] on div "[DATE] [PERSON_NAME] CHEM 1211 Fall 2025" at bounding box center [641, 174] width 869 height 57
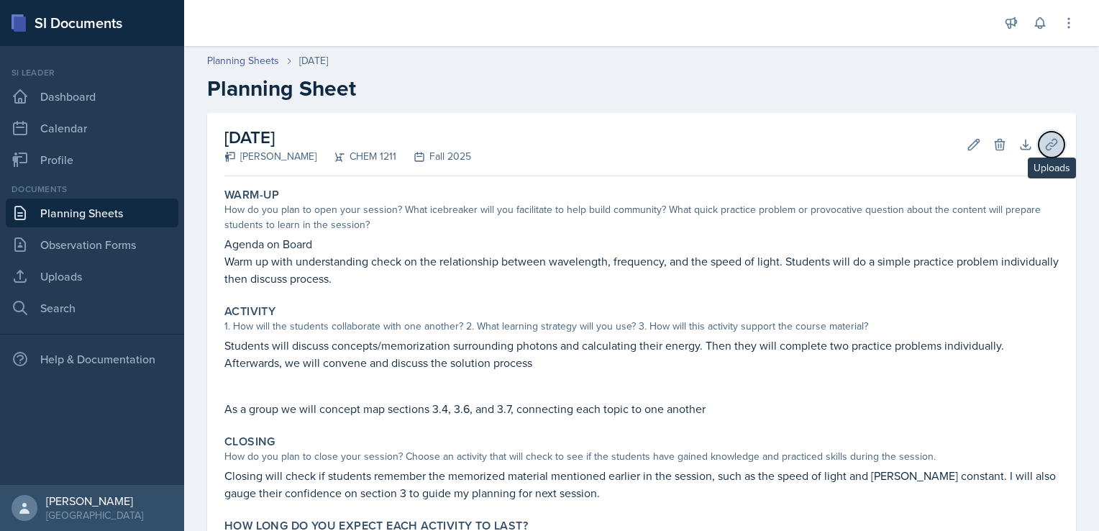
click at [1049, 146] on button "Uploads" at bounding box center [1052, 145] width 26 height 26
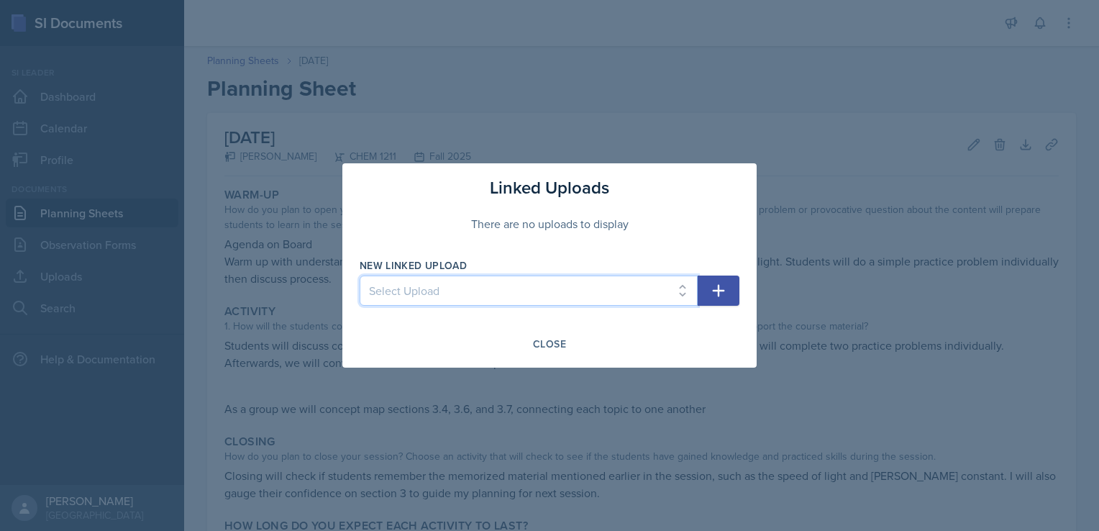
click at [573, 281] on select "Select Upload SI Session 1 PPT SI Session 2 PPT SI Session 3 PPT" at bounding box center [529, 290] width 338 height 30
select select "5e21a6db-e961-4700-a769-234f9a172563"
click at [360, 275] on select "Select Upload SI Session 1 PPT SI Session 2 PPT SI Session 3 PPT" at bounding box center [529, 290] width 338 height 30
click at [708, 299] on button "button" at bounding box center [719, 290] width 42 height 30
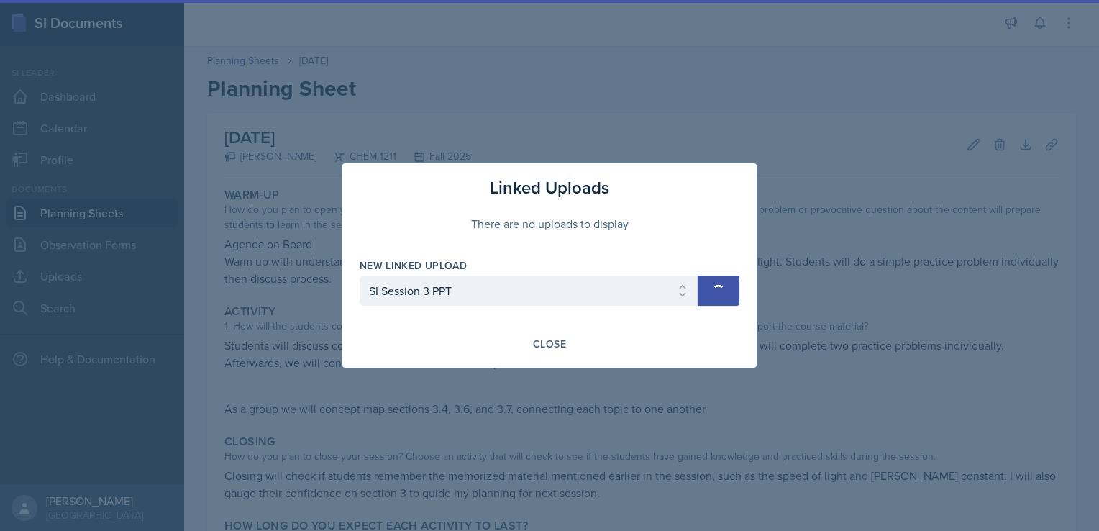
select select
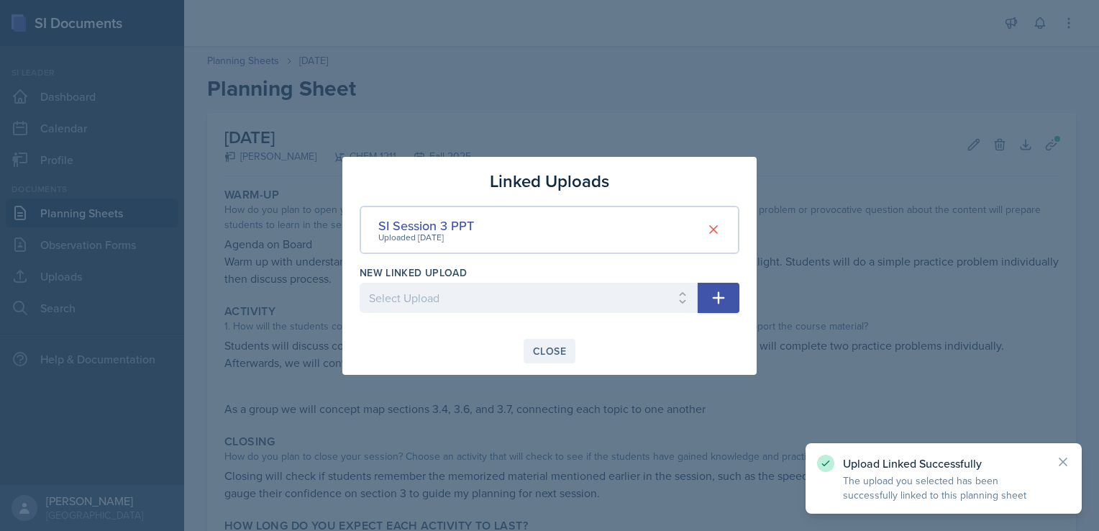
click at [555, 349] on div "Close" at bounding box center [549, 351] width 33 height 12
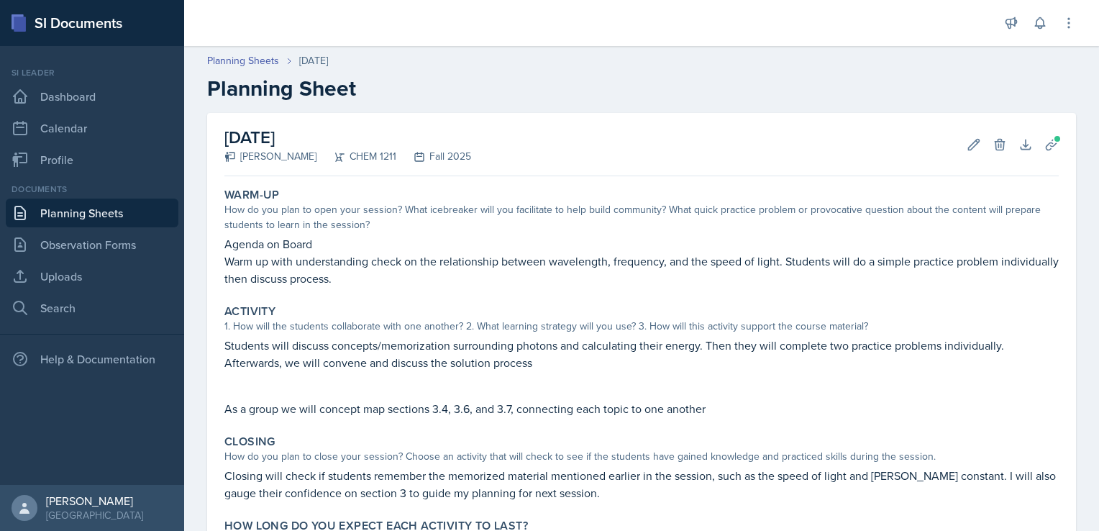
scroll to position [135, 0]
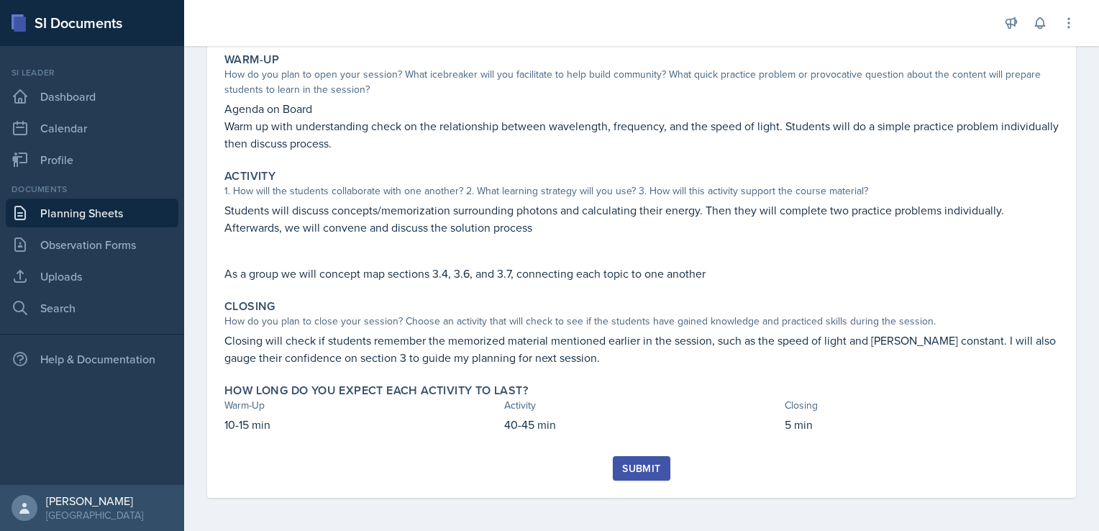
click at [627, 462] on div "Submit" at bounding box center [641, 468] width 38 height 12
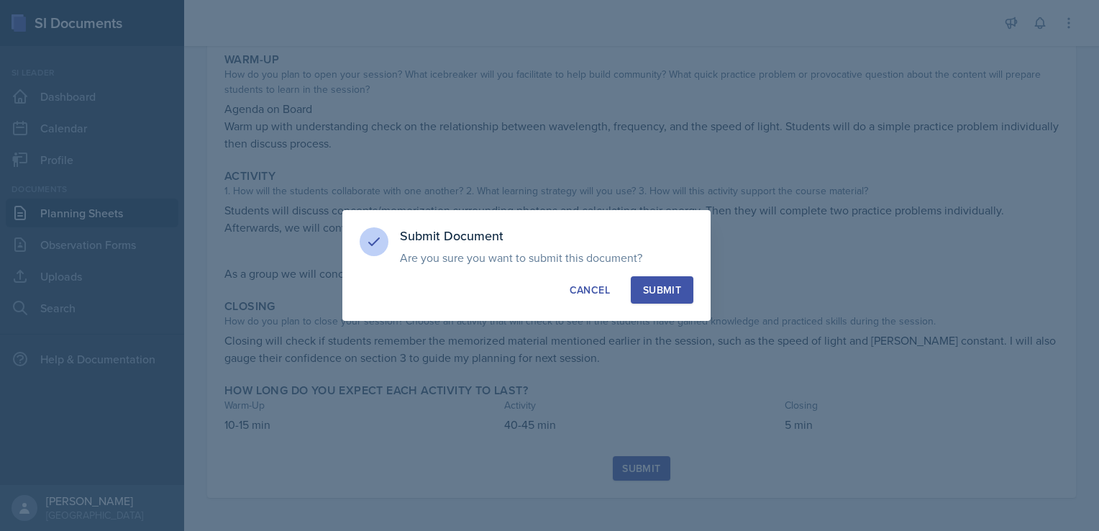
click at [685, 294] on button "Submit" at bounding box center [662, 289] width 63 height 27
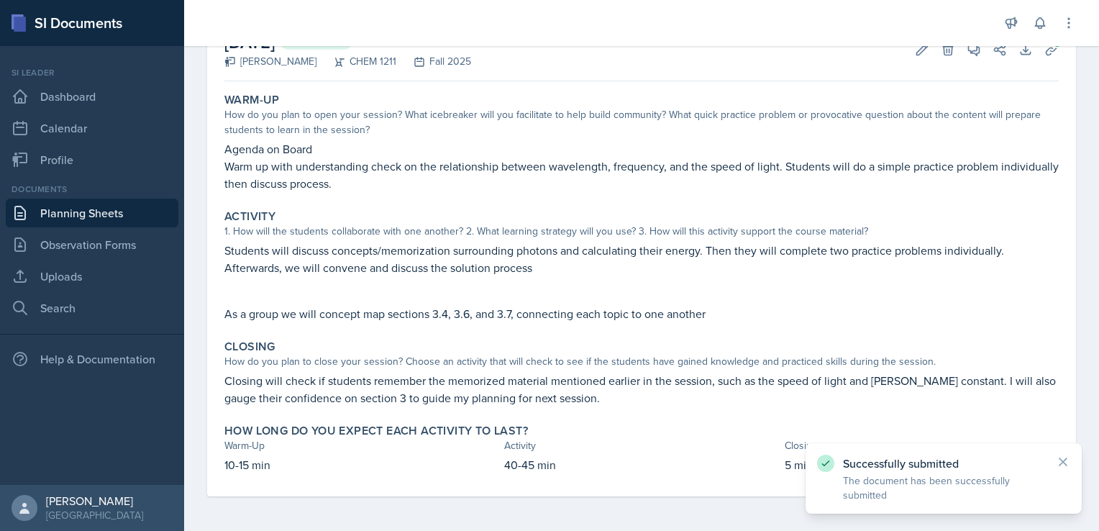
scroll to position [94, 0]
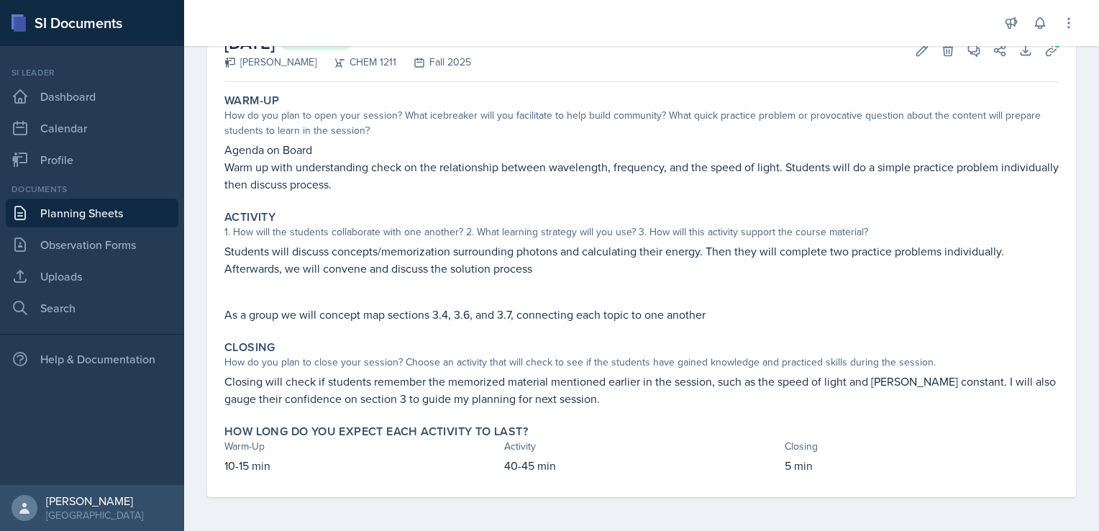
click at [117, 211] on link "Planning Sheets" at bounding box center [92, 213] width 173 height 29
